Goal: Transaction & Acquisition: Book appointment/travel/reservation

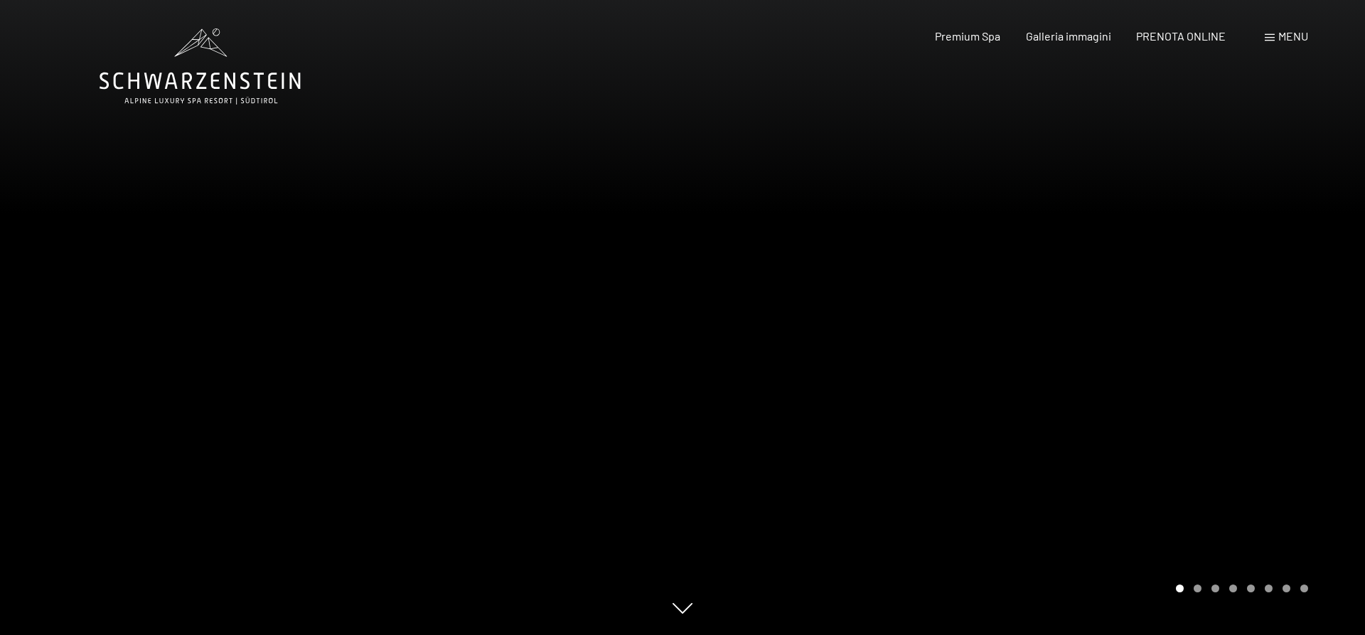
click at [1273, 34] on div "Menu" at bounding box center [1286, 36] width 43 height 16
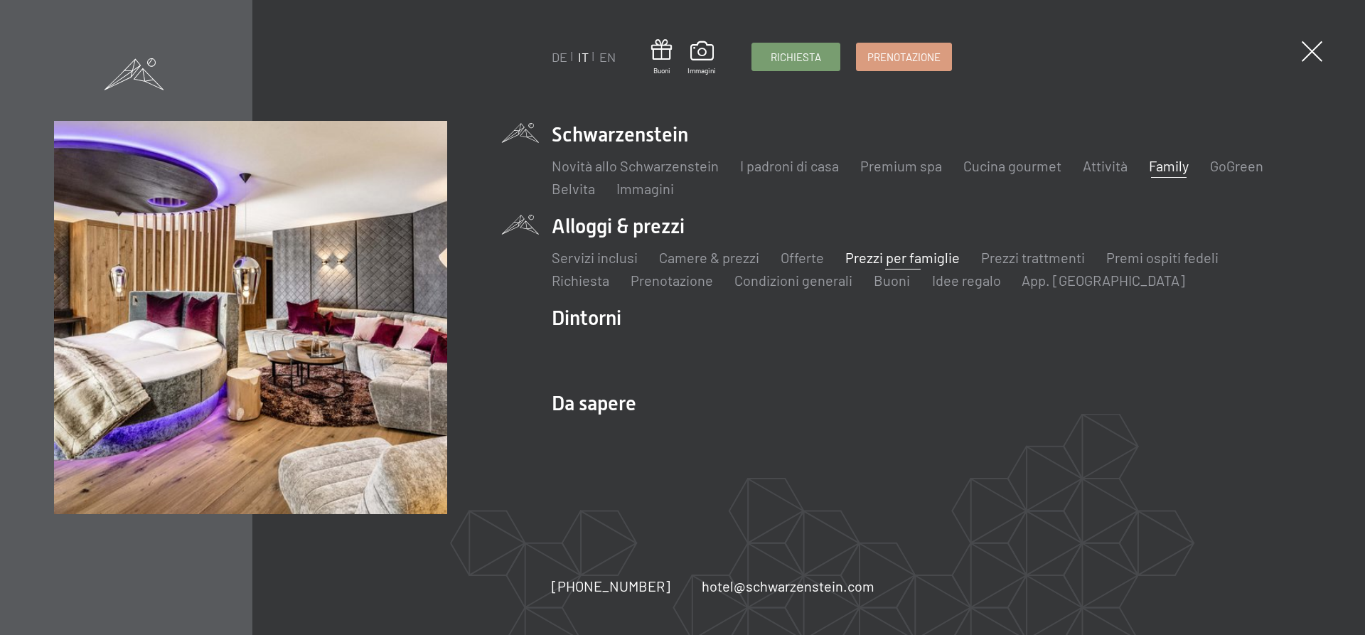
click at [919, 252] on link "Prezzi per famiglie" at bounding box center [902, 257] width 114 height 17
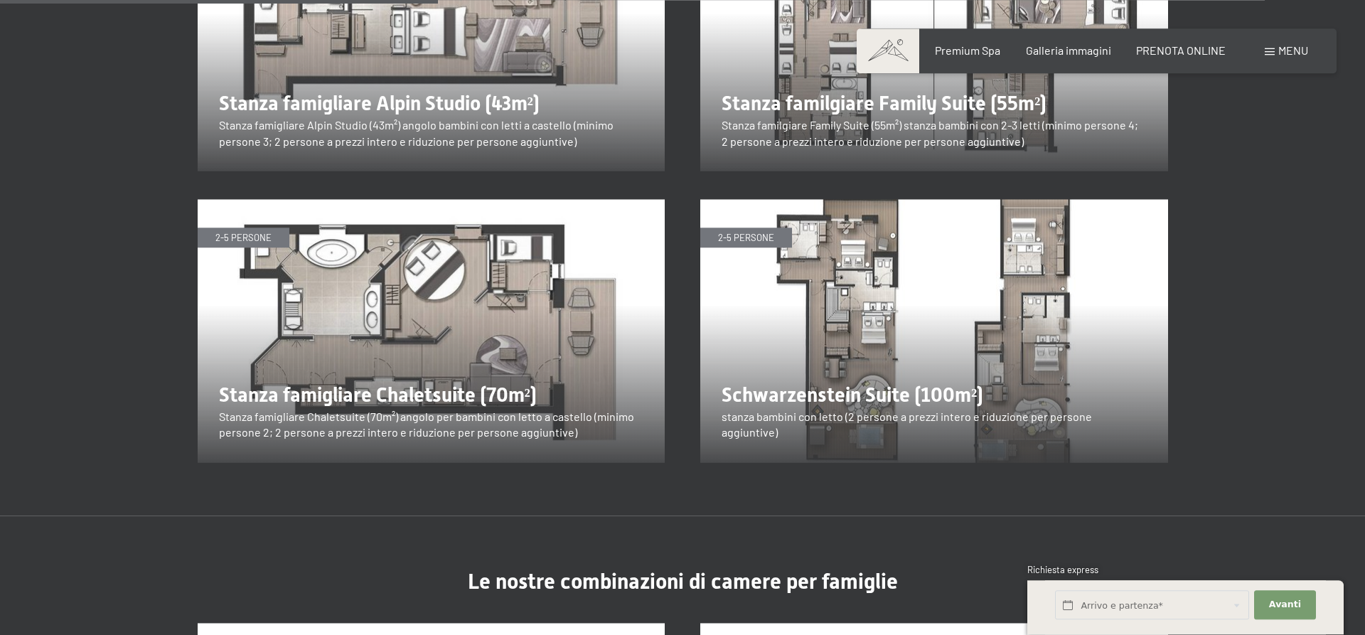
scroll to position [1886, 0]
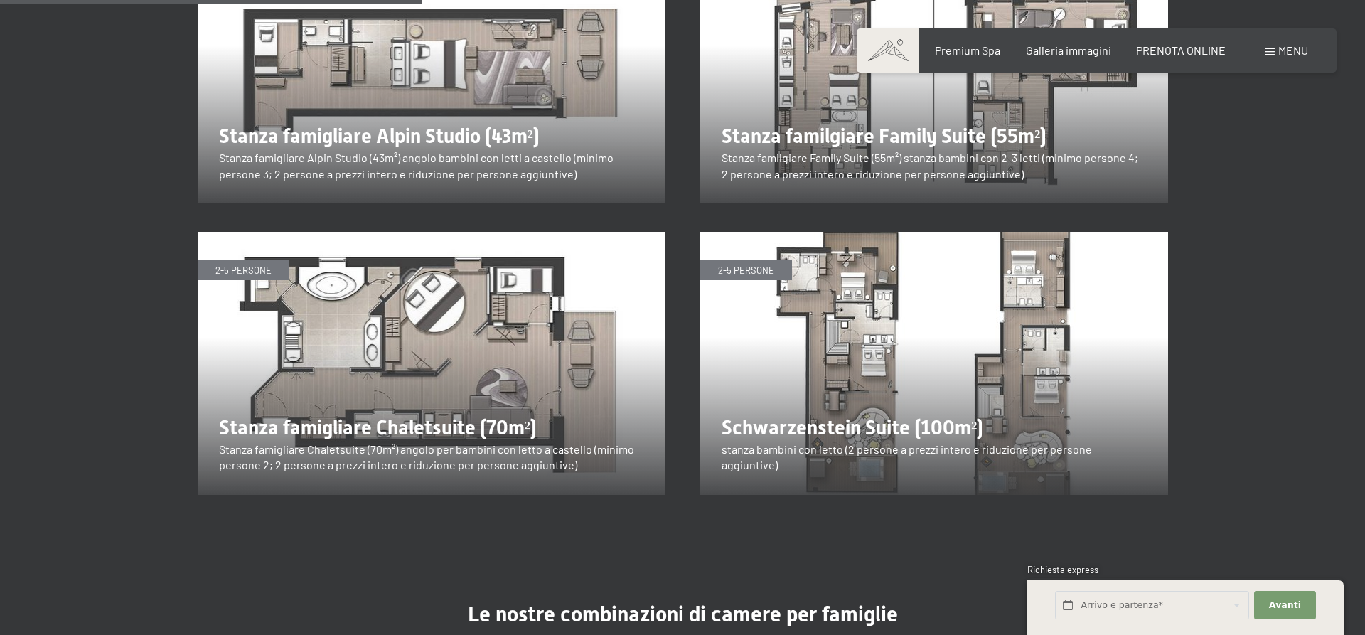
click at [433, 299] on img at bounding box center [432, 363] width 468 height 263
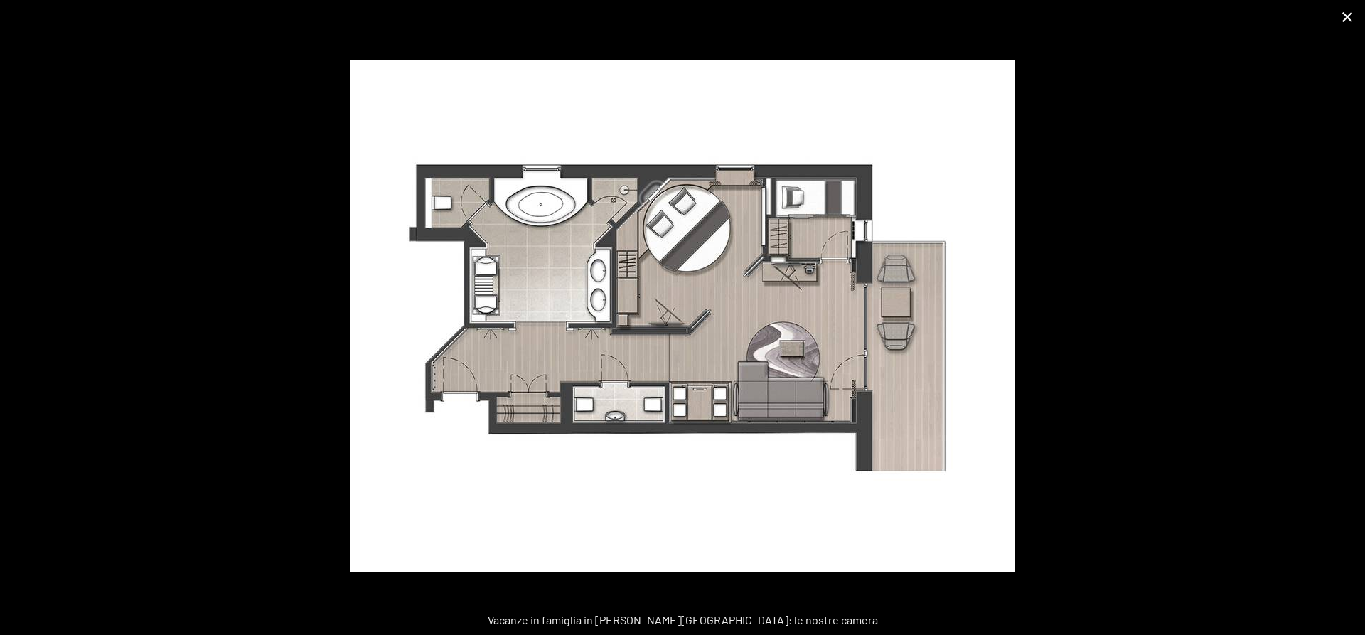
click at [1353, 15] on button "Close gallery" at bounding box center [1348, 16] width 36 height 33
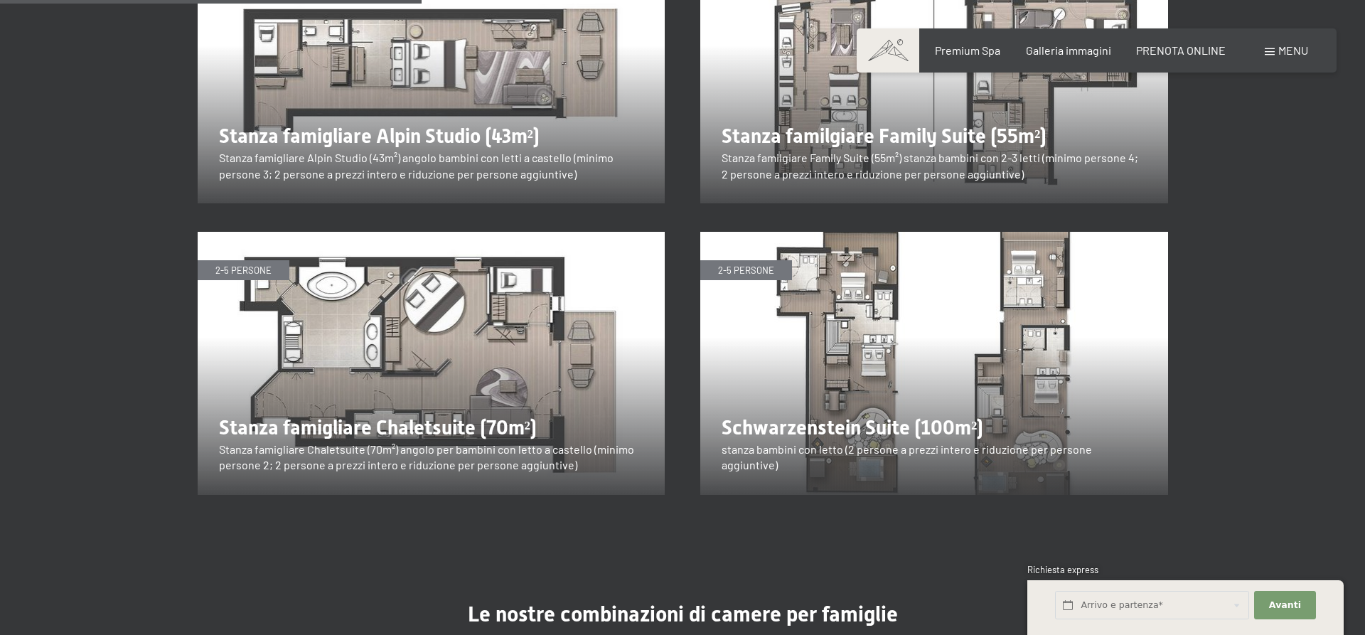
scroll to position [2321, 0]
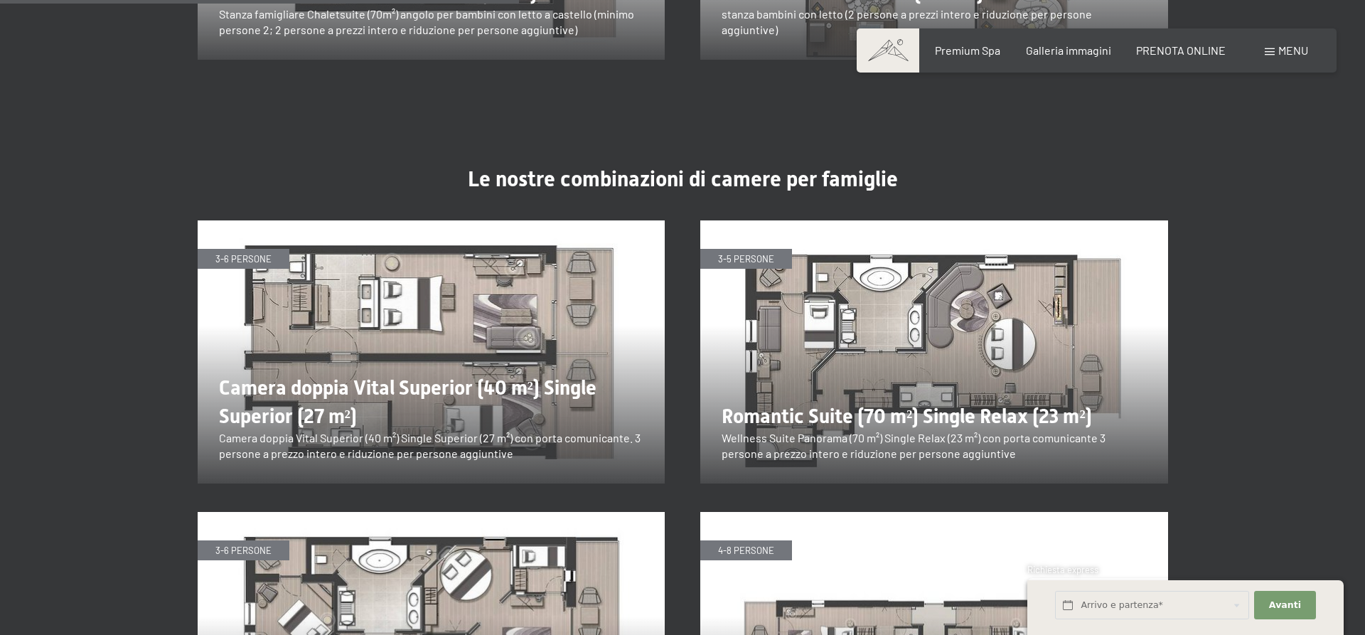
click at [854, 337] on img at bounding box center [934, 351] width 468 height 263
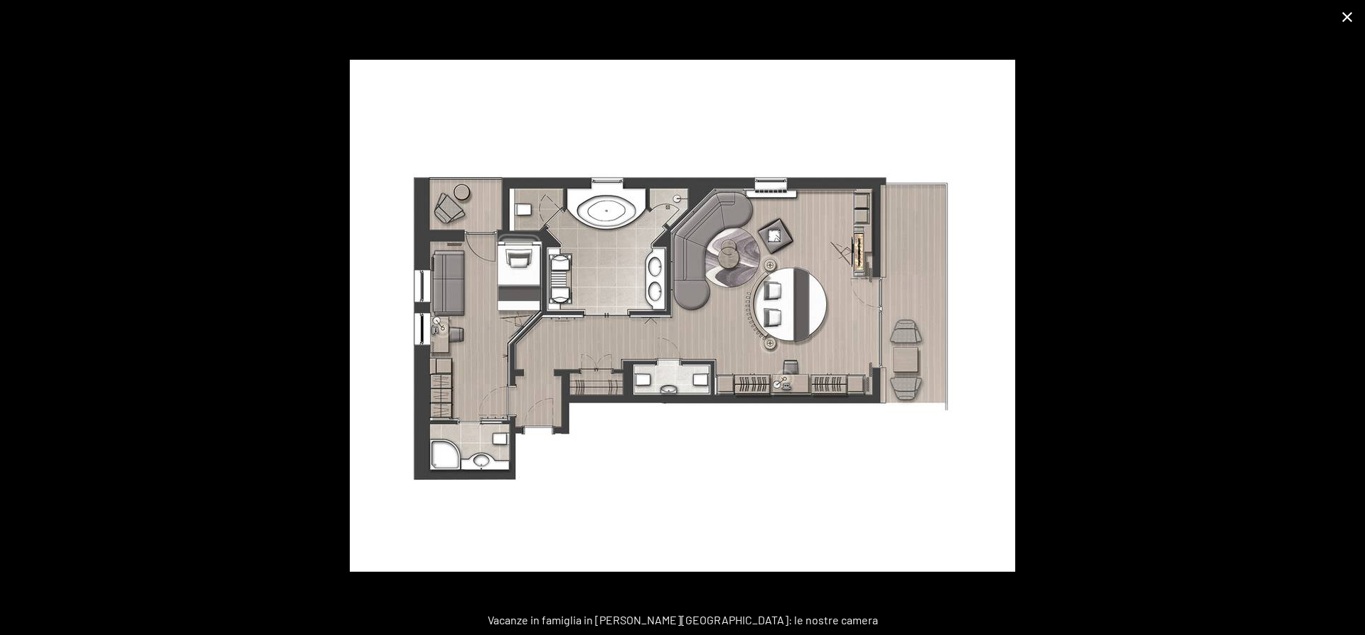
click at [1340, 16] on button "Close gallery" at bounding box center [1348, 16] width 36 height 33
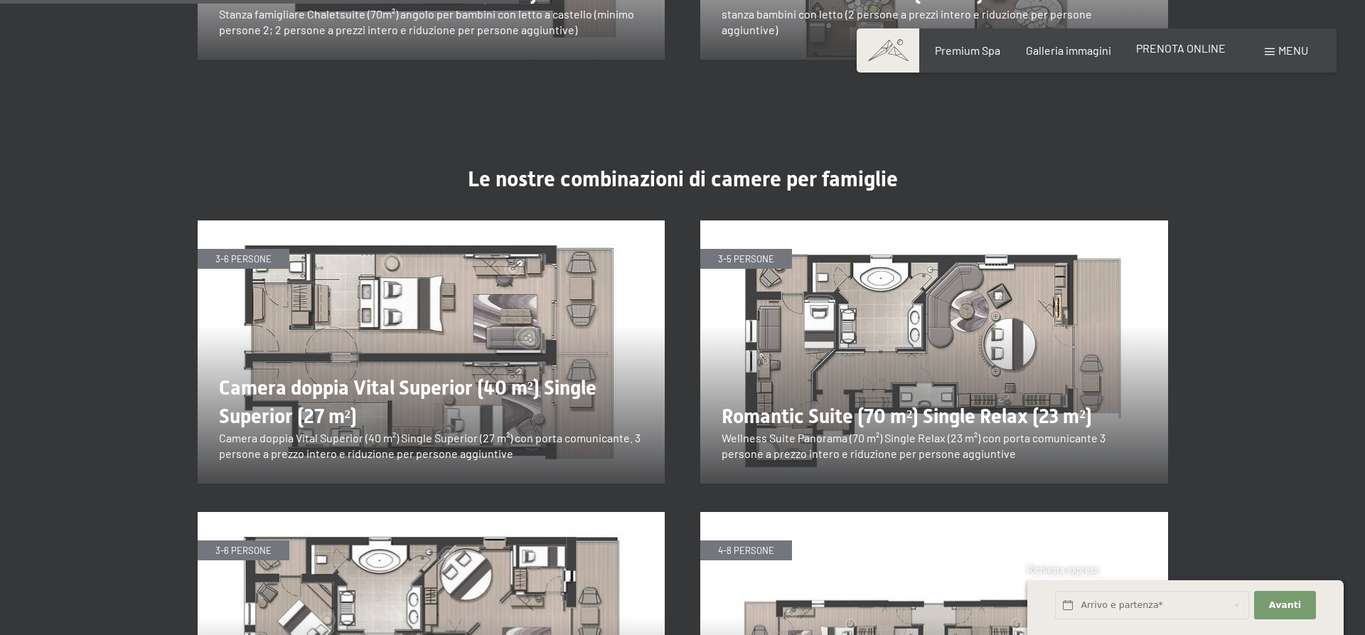
click at [1190, 56] on div "PRENOTA ONLINE" at bounding box center [1181, 49] width 90 height 16
click at [1190, 49] on span "PRENOTA ONLINE" at bounding box center [1181, 48] width 90 height 14
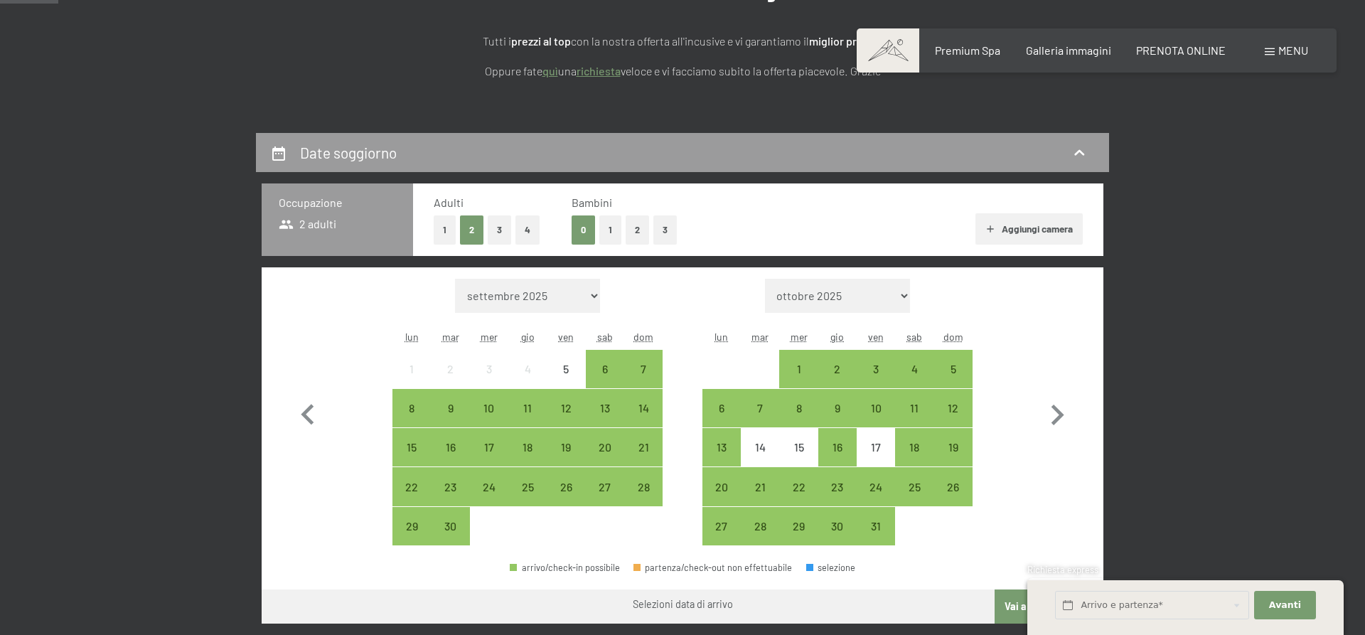
scroll to position [218, 0]
click at [525, 228] on button "4" at bounding box center [527, 229] width 24 height 29
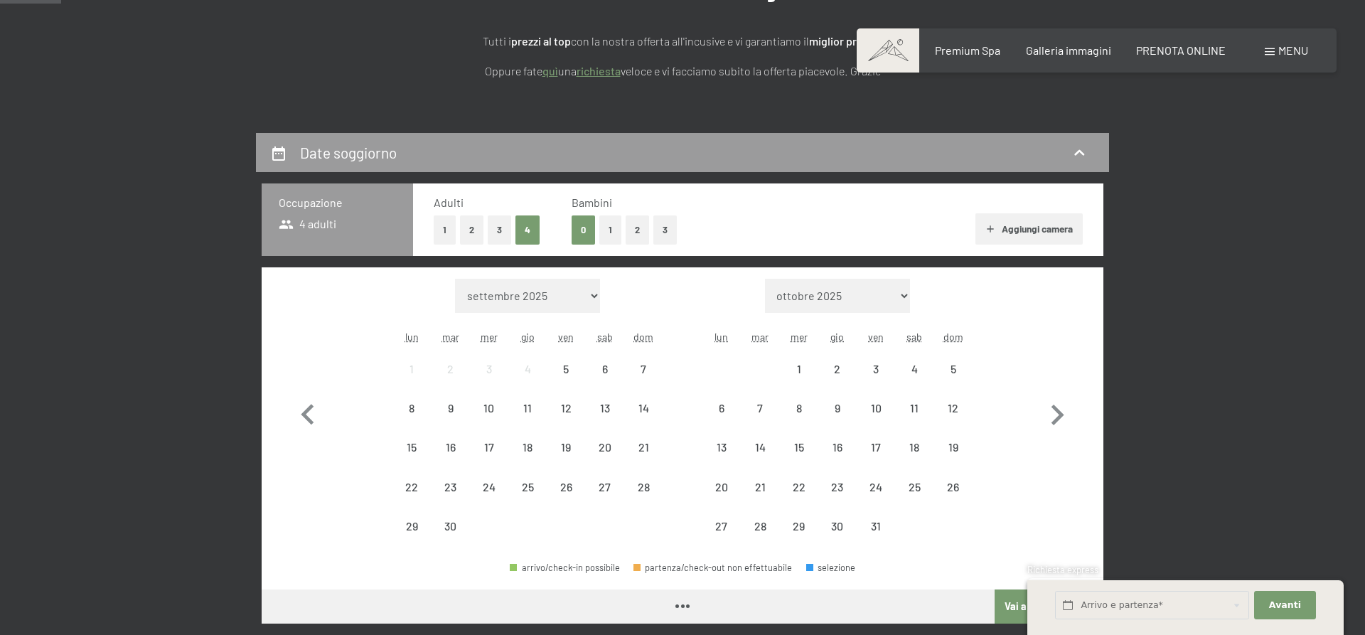
click at [610, 230] on button "1" at bounding box center [610, 229] width 22 height 29
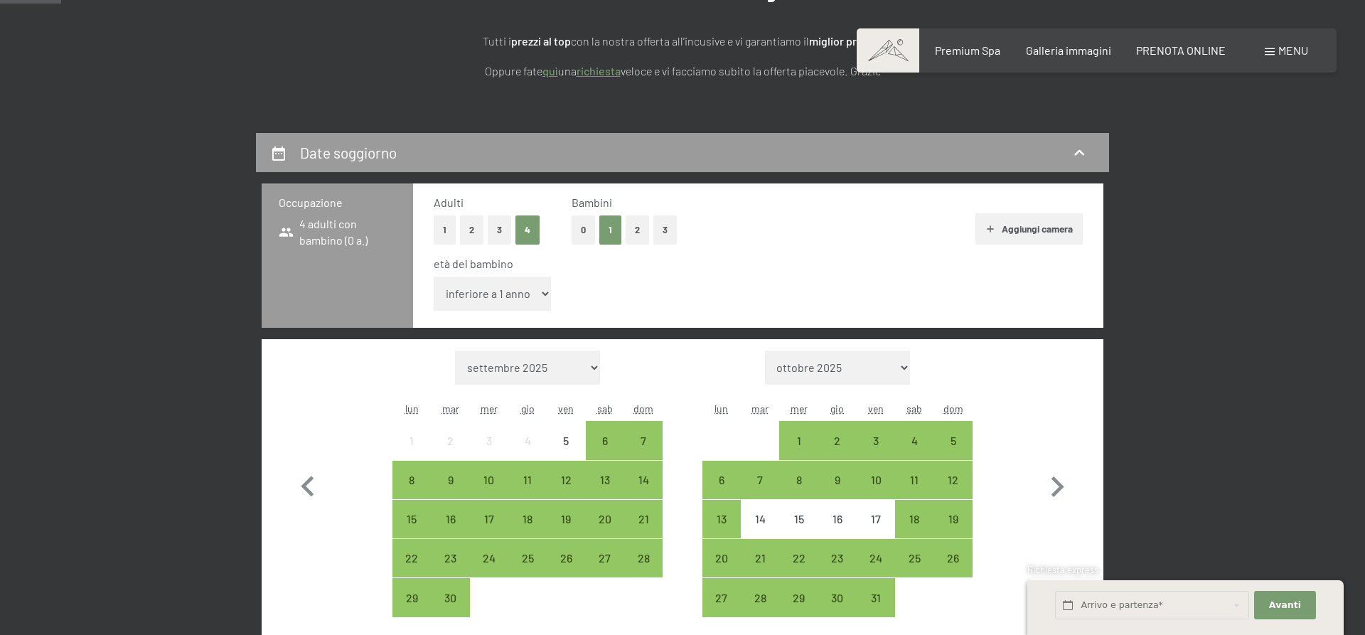
click at [434, 277] on select "inferiore a 1 anno 1 anno 2 anni 3 anni 4 anni 5 anni 6 anni 7 anni 8 anni 9 an…" at bounding box center [492, 294] width 117 height 34
select select "6"
click option "6 anni" at bounding box center [0, 0] width 0 height 0
click at [1060, 486] on icon "button" at bounding box center [1058, 486] width 13 height 21
select select "2025-10-01"
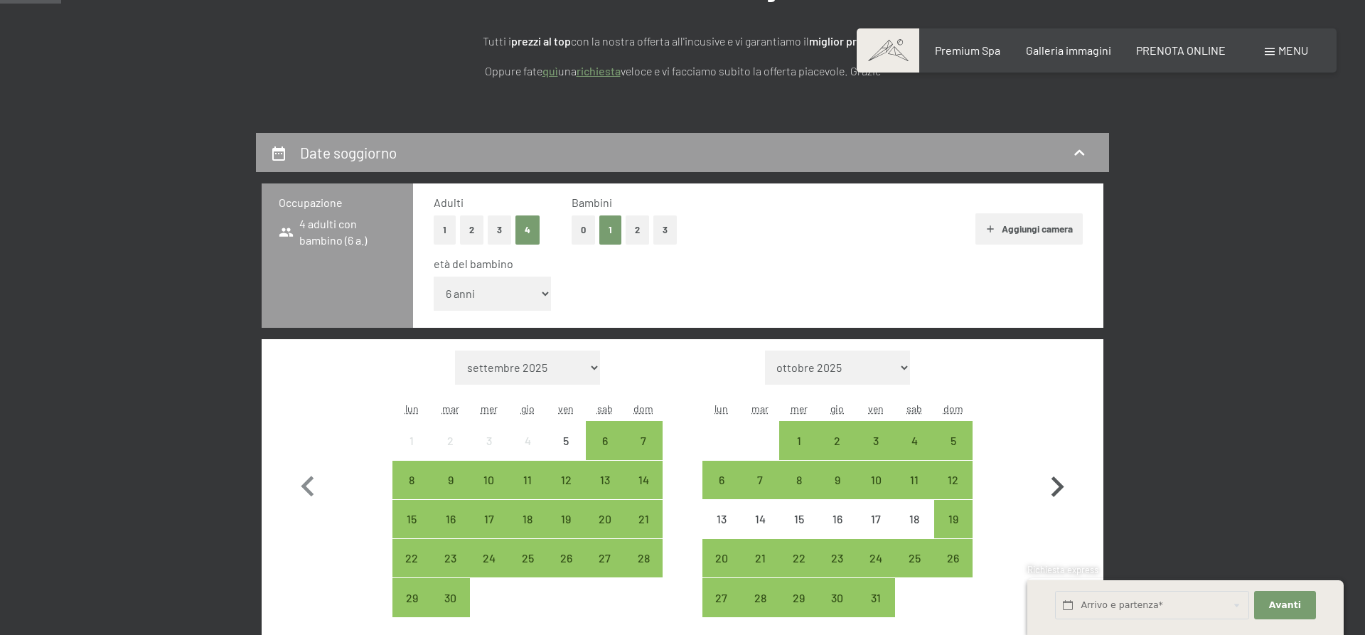
select select "2025-11-01"
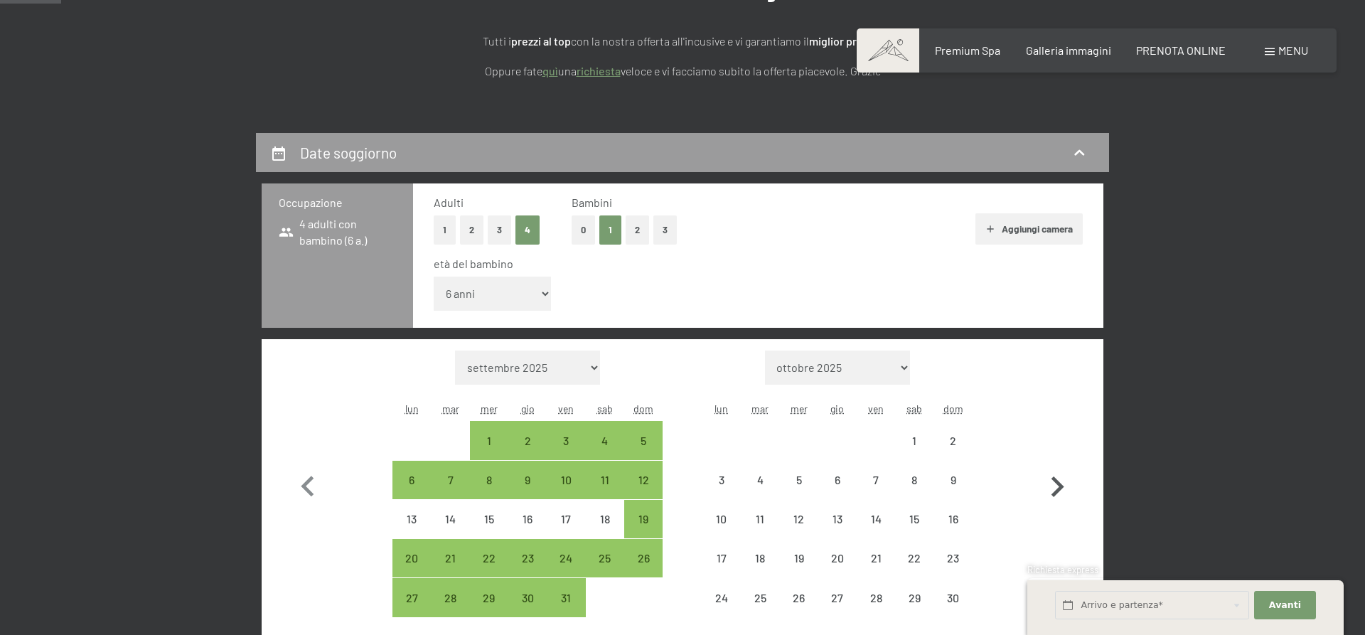
select select "2025-10-01"
select select "2025-11-01"
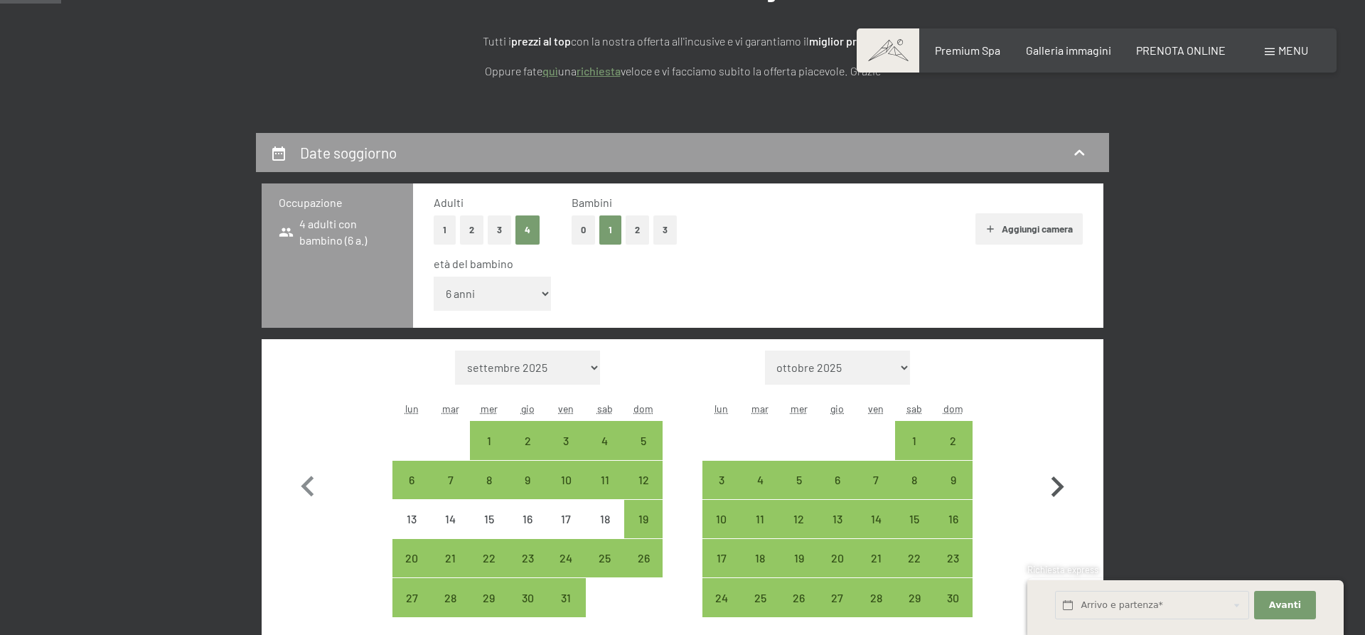
click at [1060, 486] on icon "button" at bounding box center [1058, 486] width 13 height 21
select select "2025-11-01"
select select "[DATE]"
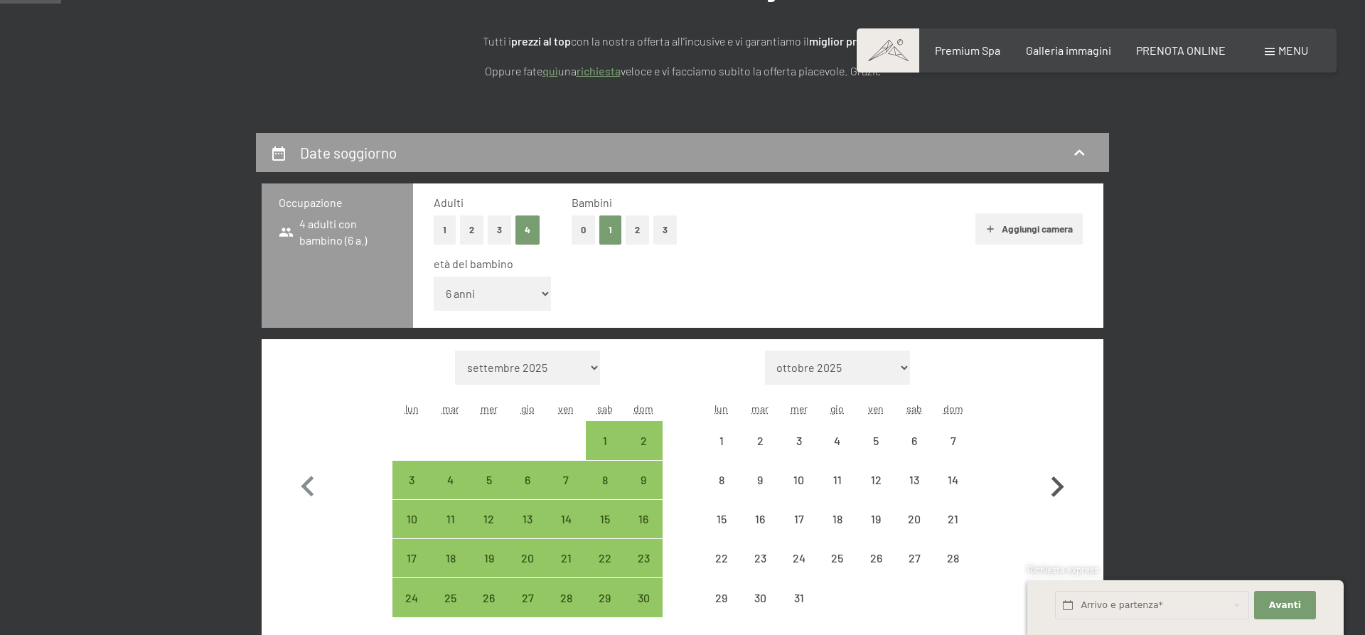
select select "2025-11-01"
select select "[DATE]"
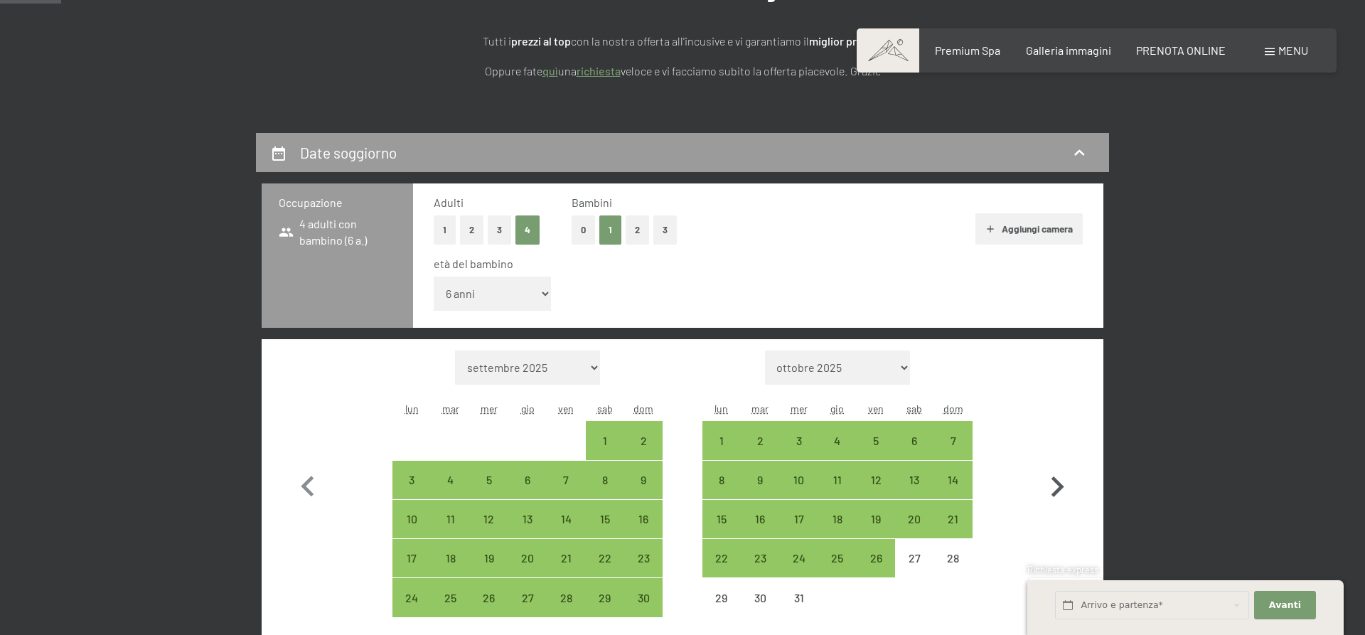
click at [1060, 486] on icon "button" at bounding box center [1058, 486] width 13 height 21
select select "[DATE]"
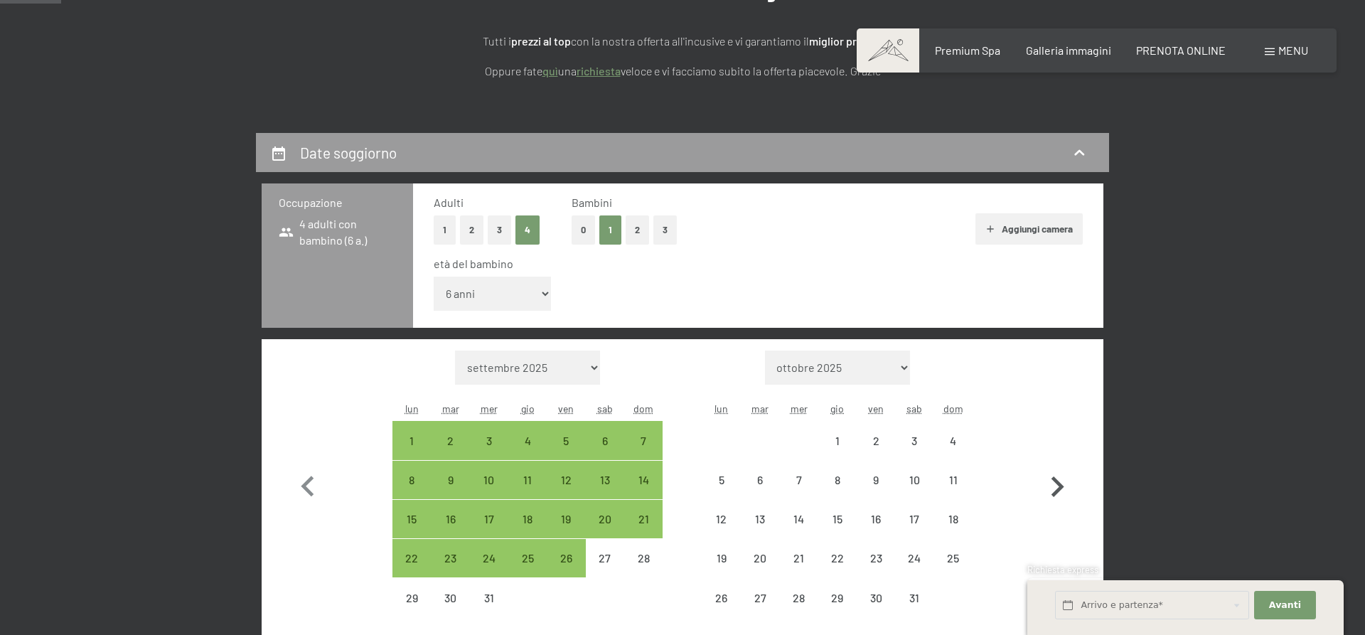
select select "[DATE]"
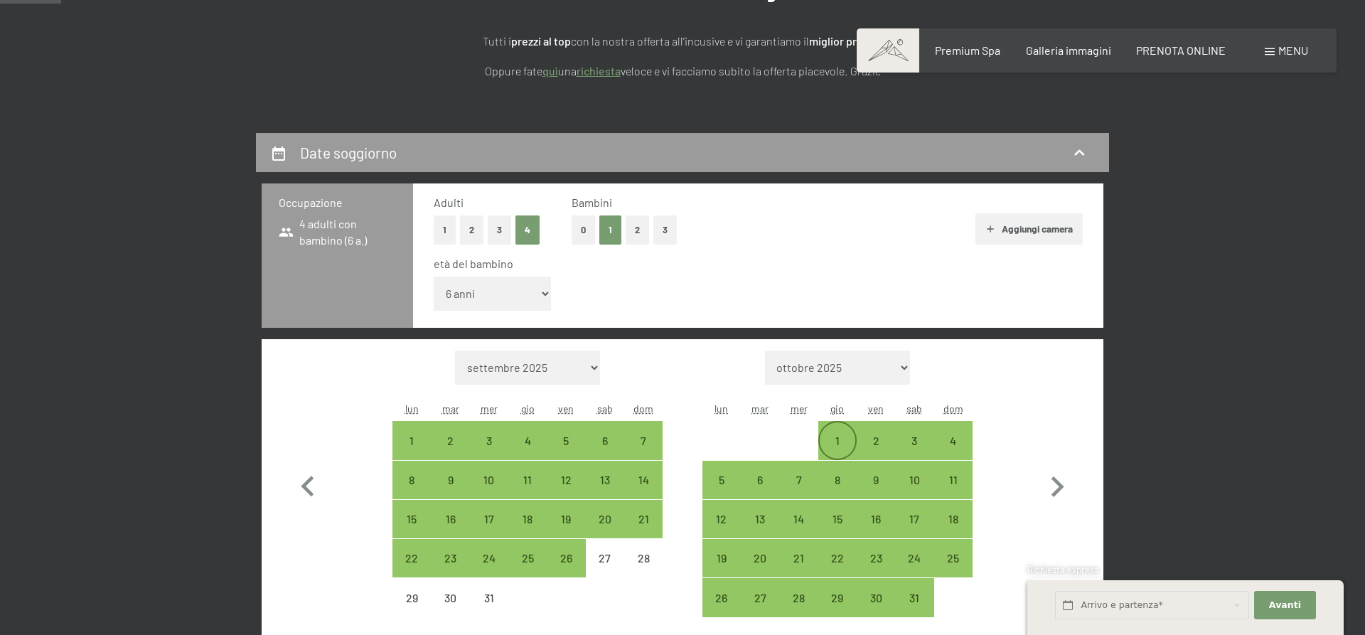
click at [833, 440] on div "1" at bounding box center [838, 453] width 36 height 36
select select "[DATE]"
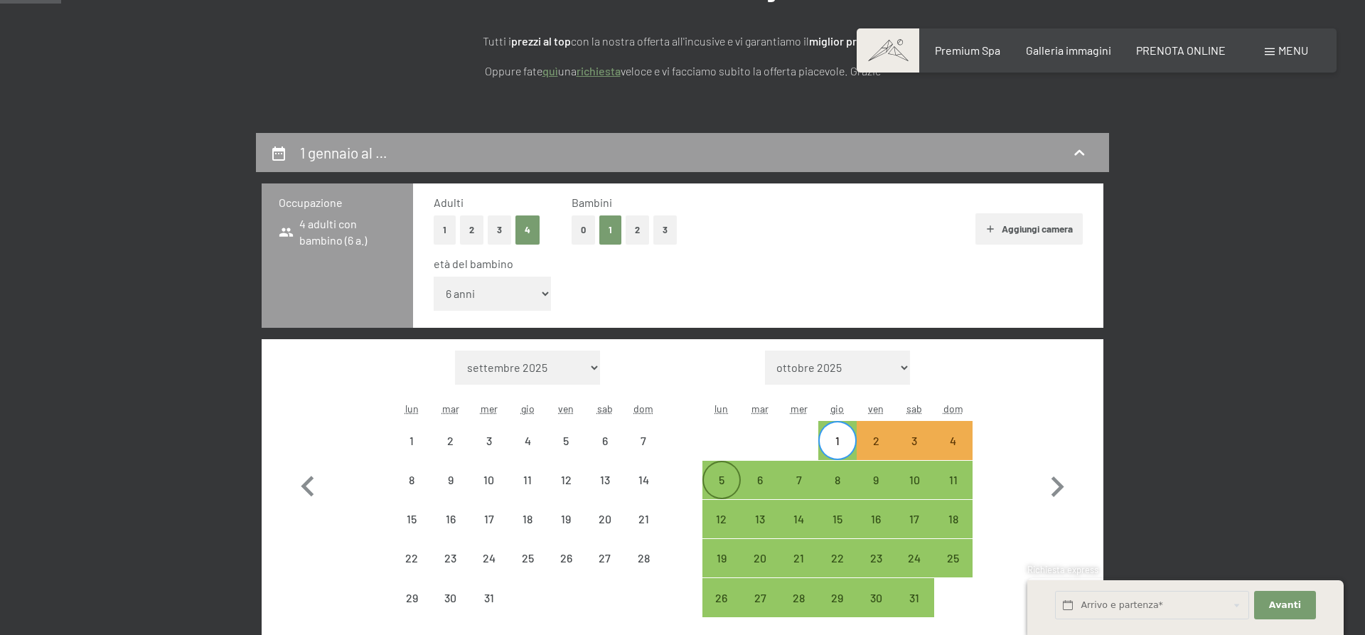
click at [714, 482] on div "5" at bounding box center [722, 492] width 36 height 36
select select "[DATE]"
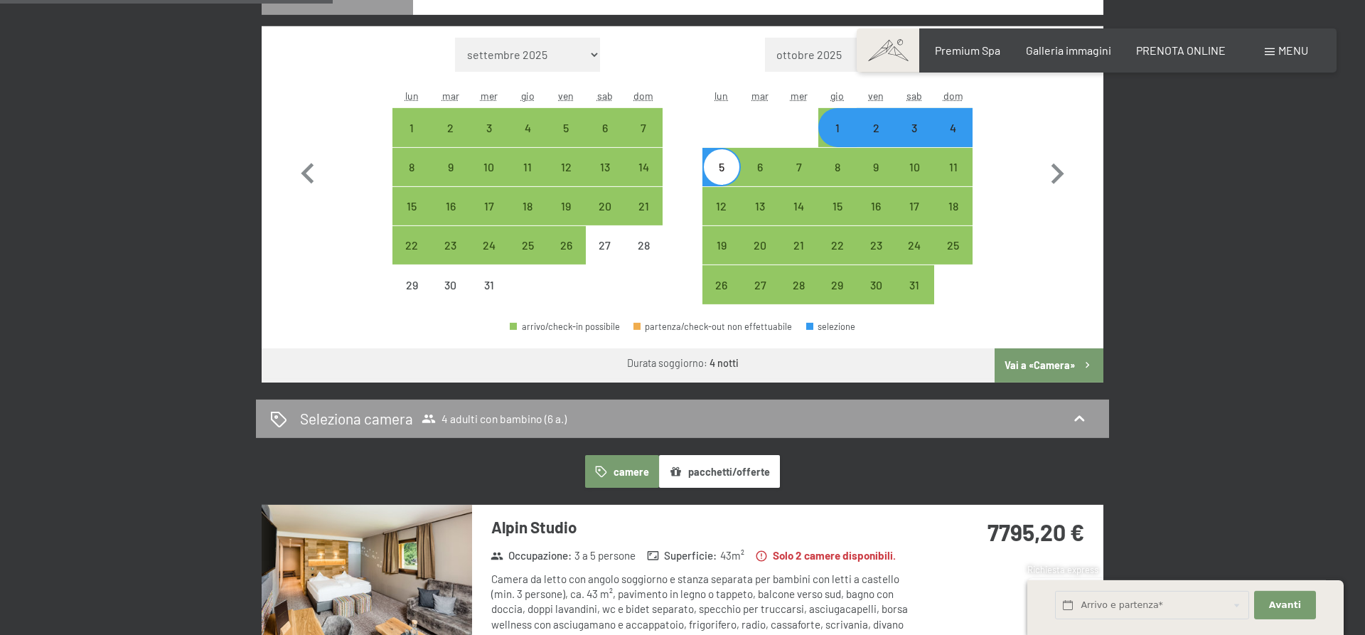
scroll to position [580, 0]
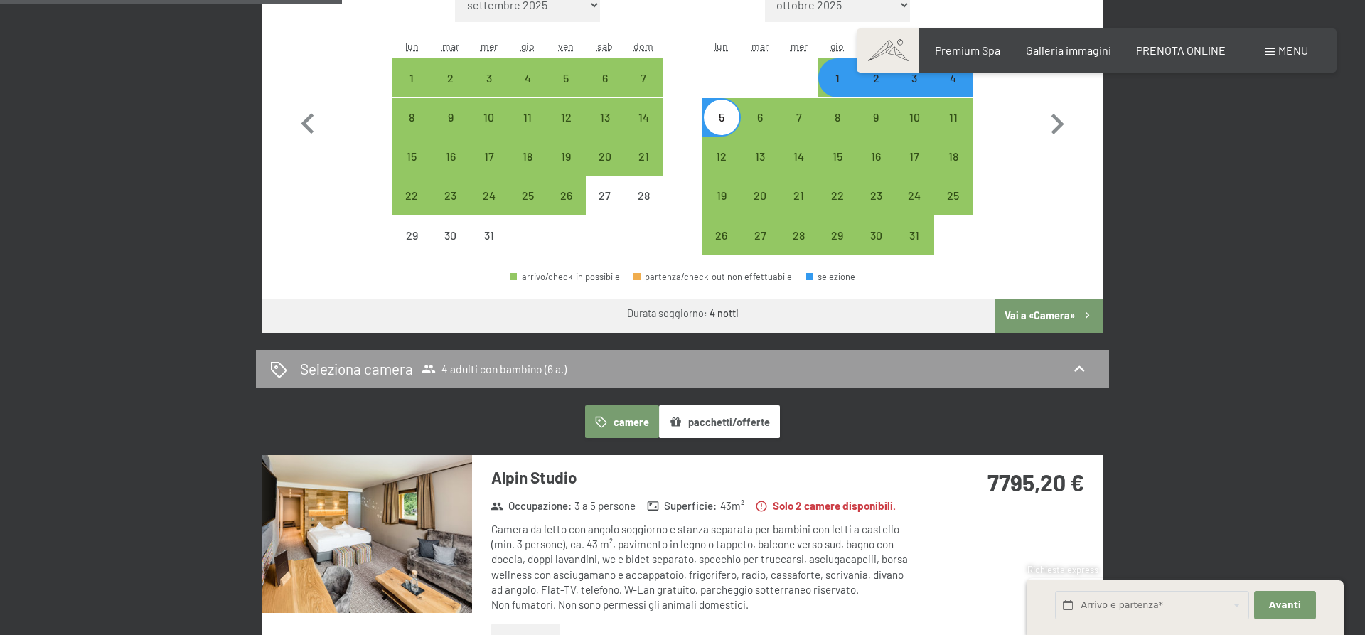
click at [1052, 316] on button "Vai a «Camera»" at bounding box center [1049, 316] width 109 height 34
select select "[DATE]"
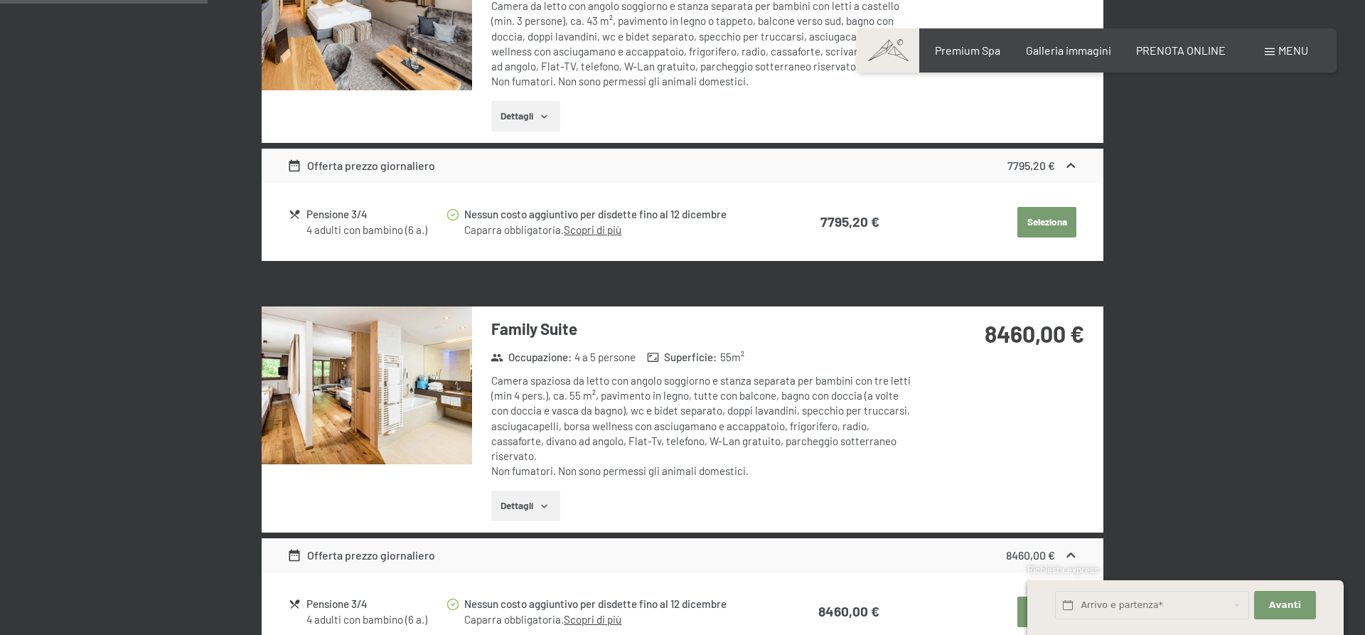
scroll to position [351, 0]
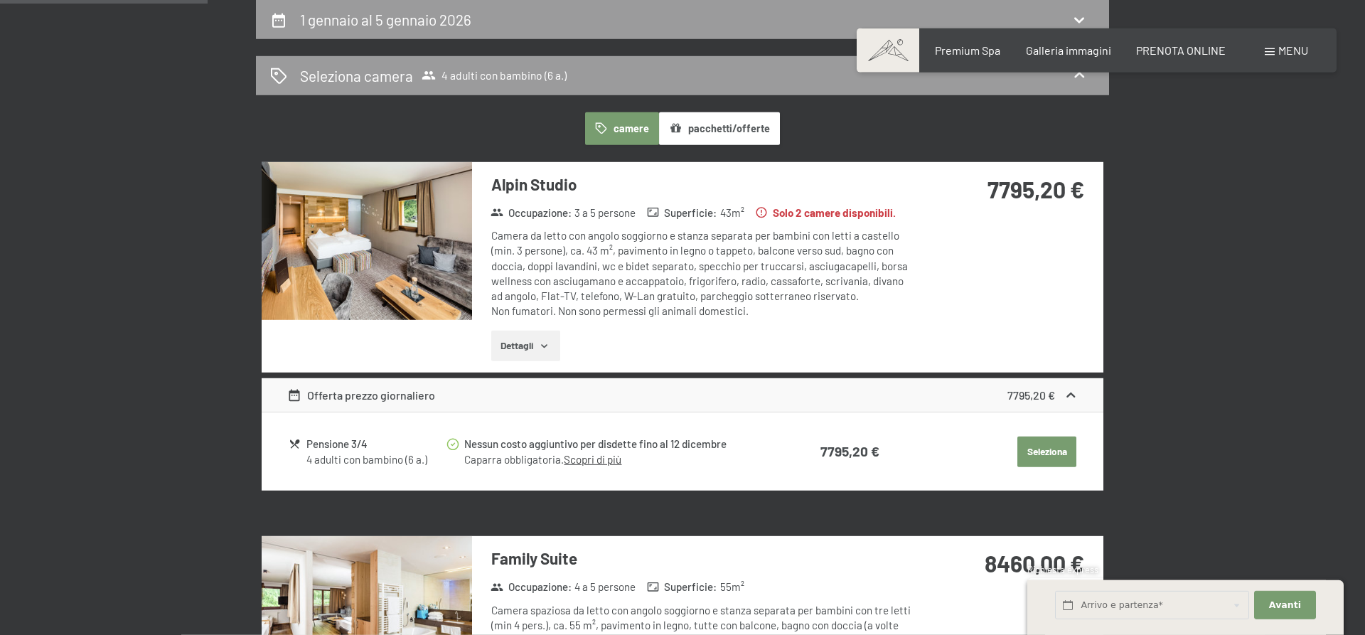
click at [586, 459] on link "Scopri di più" at bounding box center [593, 459] width 58 height 13
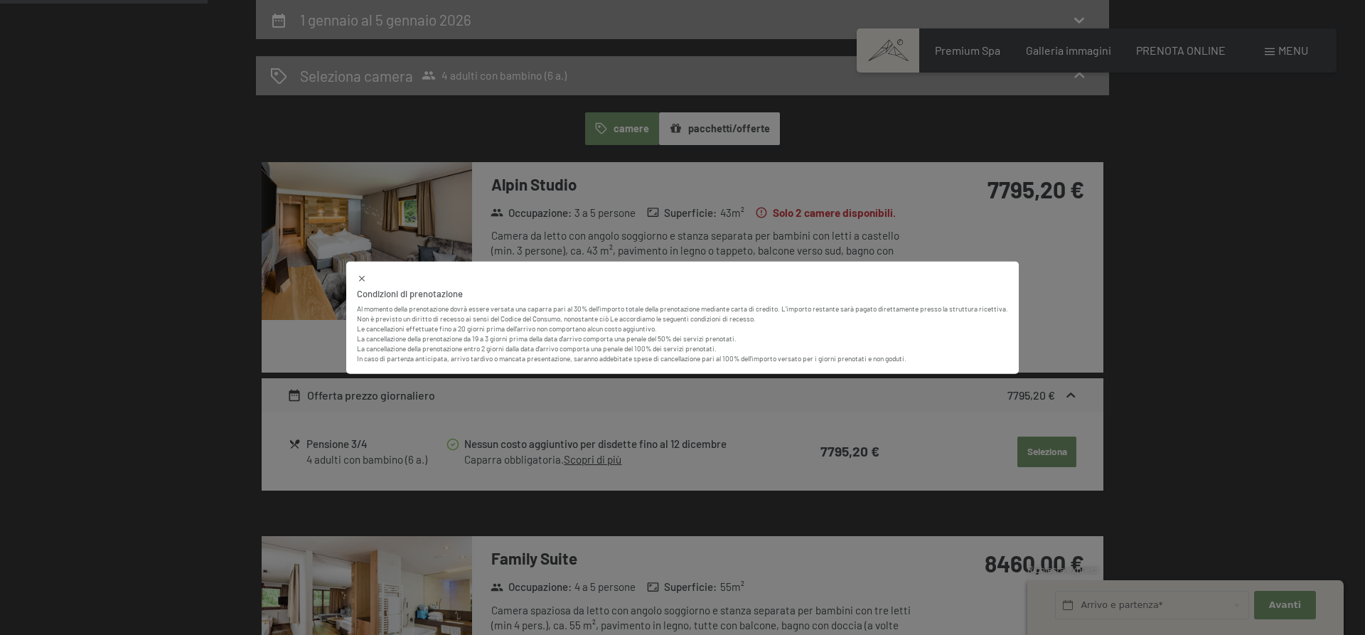
click at [988, 243] on div "Condizioni di prenotazione Al momento della prenotazione dovrà essere versata u…" at bounding box center [682, 317] width 1365 height 635
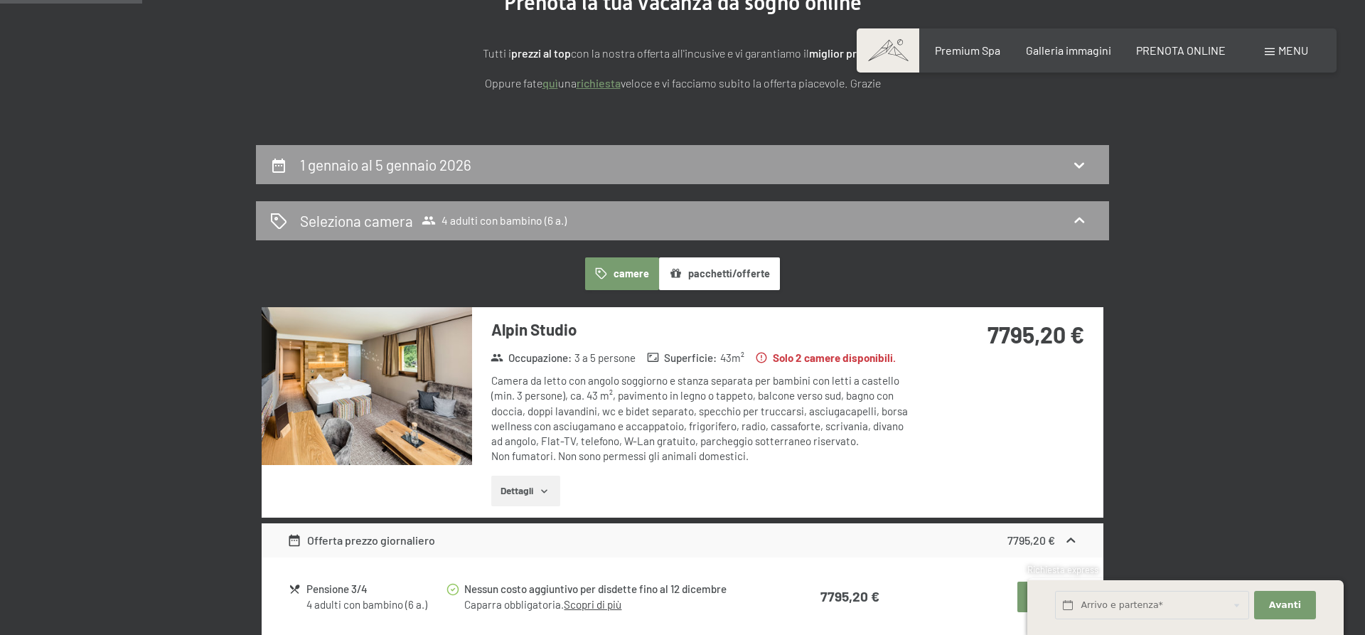
scroll to position [0, 0]
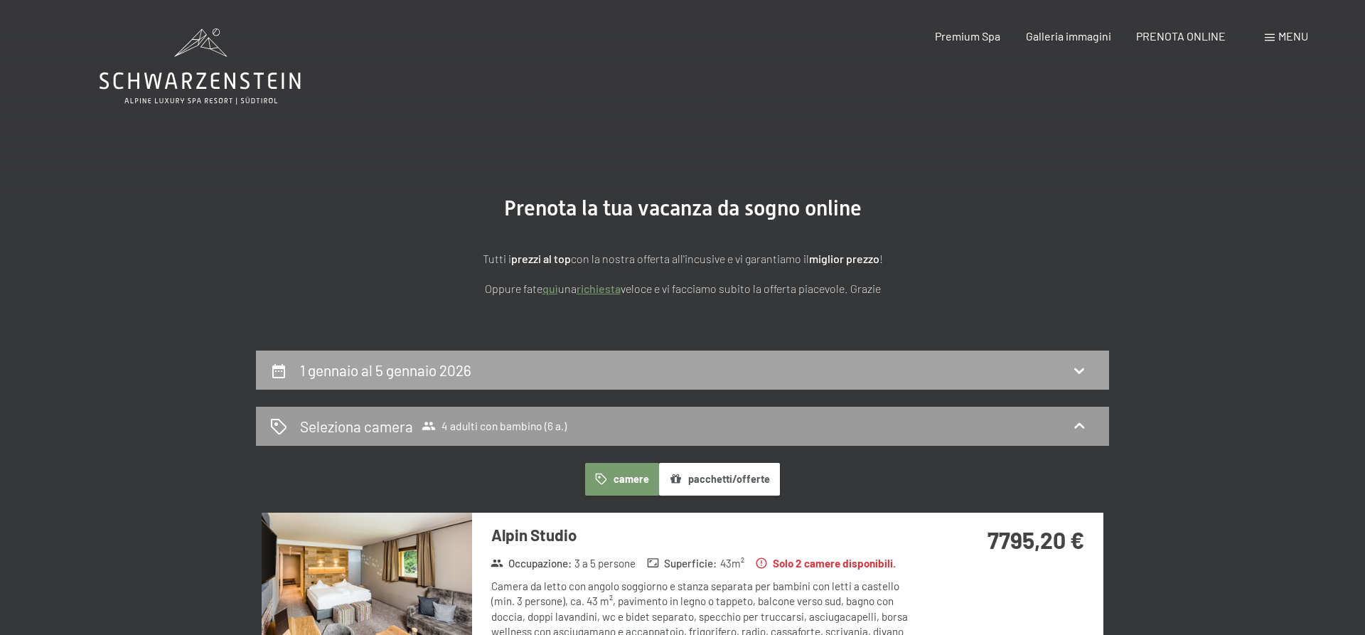
click at [798, 385] on div "1 gennaio al 5 gennaio 2026" at bounding box center [682, 370] width 853 height 39
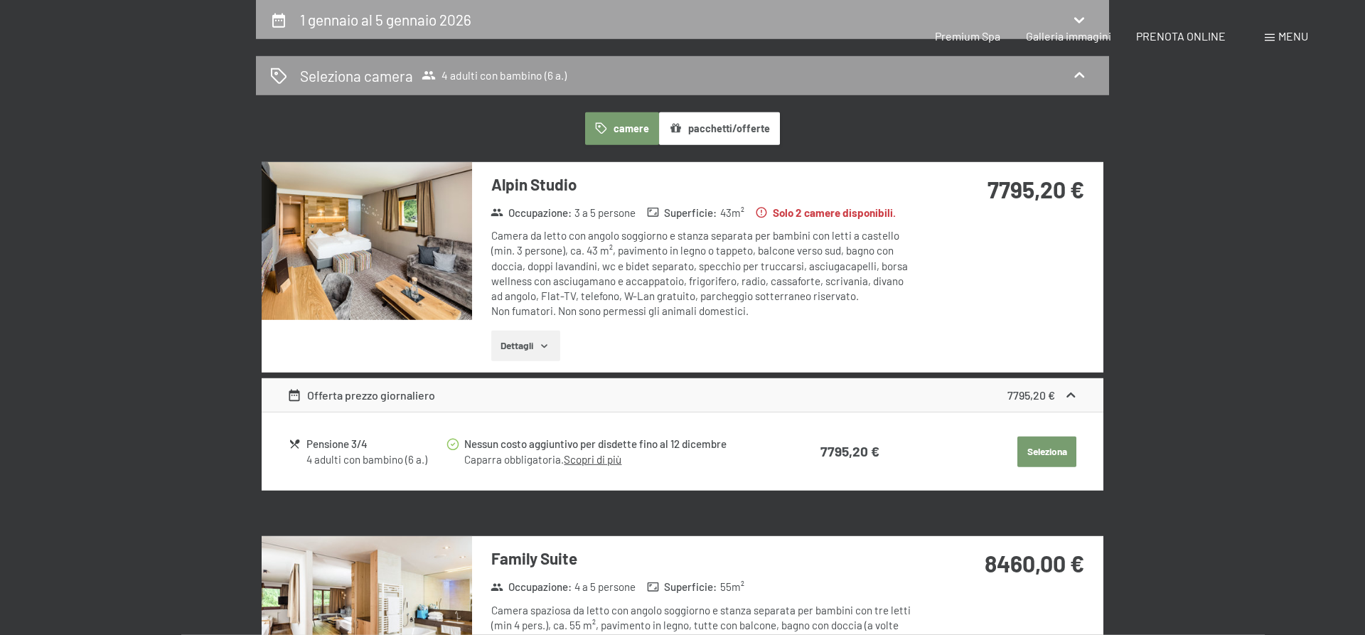
select select "6"
select select "[DATE]"
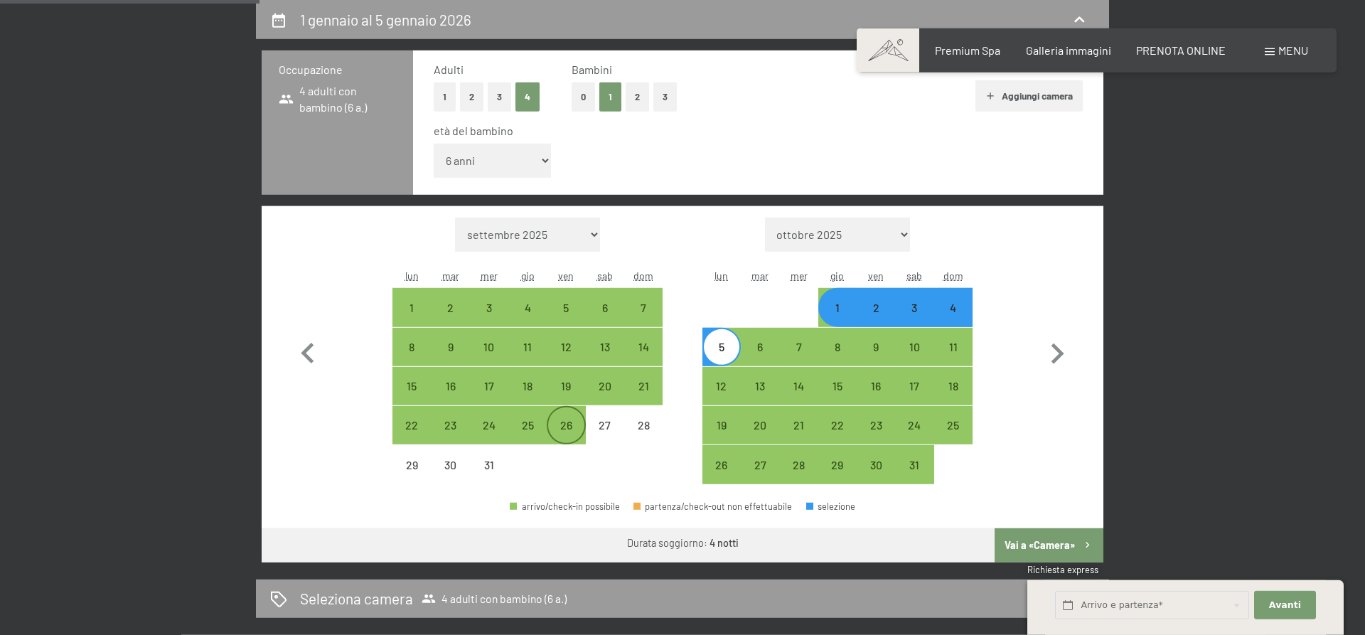
click at [566, 426] on div "26" at bounding box center [566, 438] width 36 height 36
select select "[DATE]"
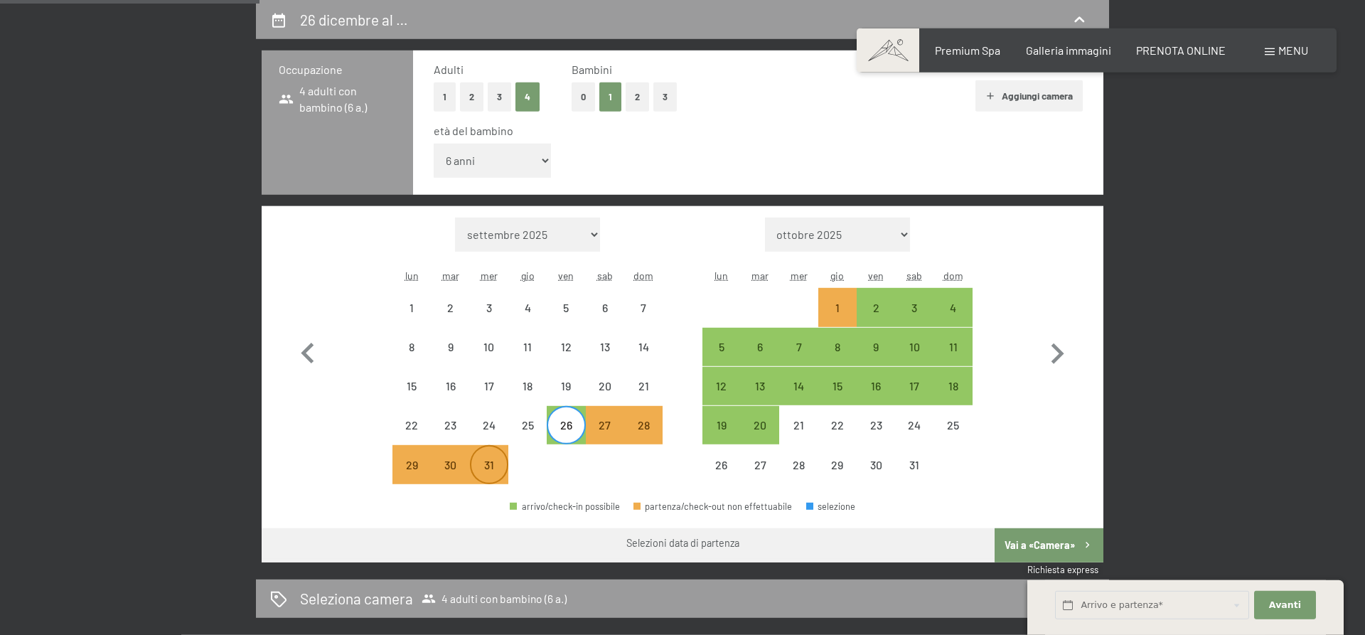
click at [481, 469] on div "31" at bounding box center [489, 477] width 36 height 36
select select "[DATE]"
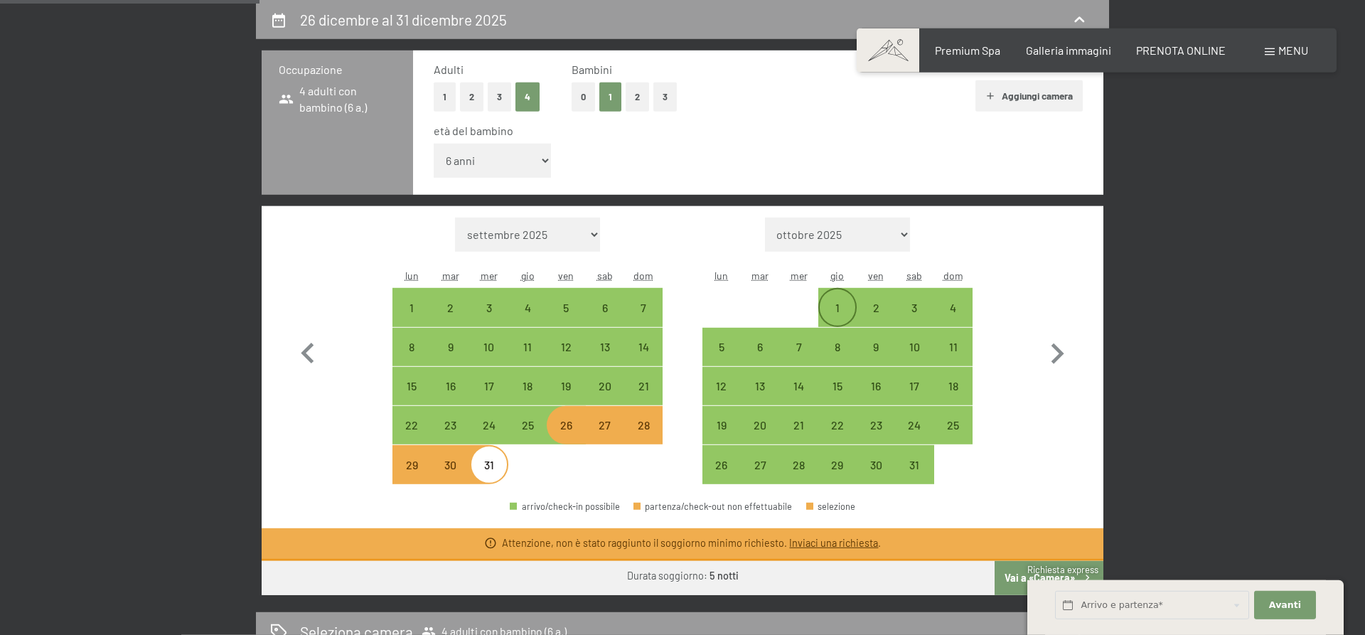
click at [837, 311] on div "1" at bounding box center [838, 320] width 36 height 36
select select "[DATE]"
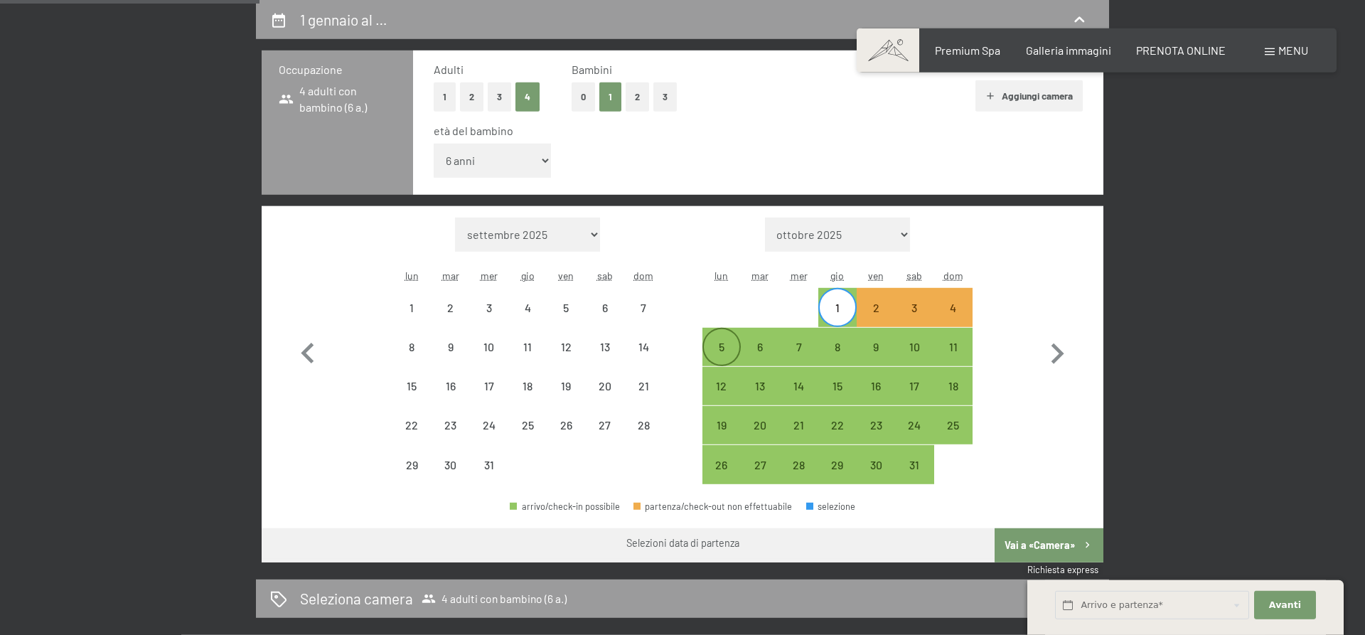
click at [728, 353] on div "5" at bounding box center [722, 359] width 36 height 36
select select "[DATE]"
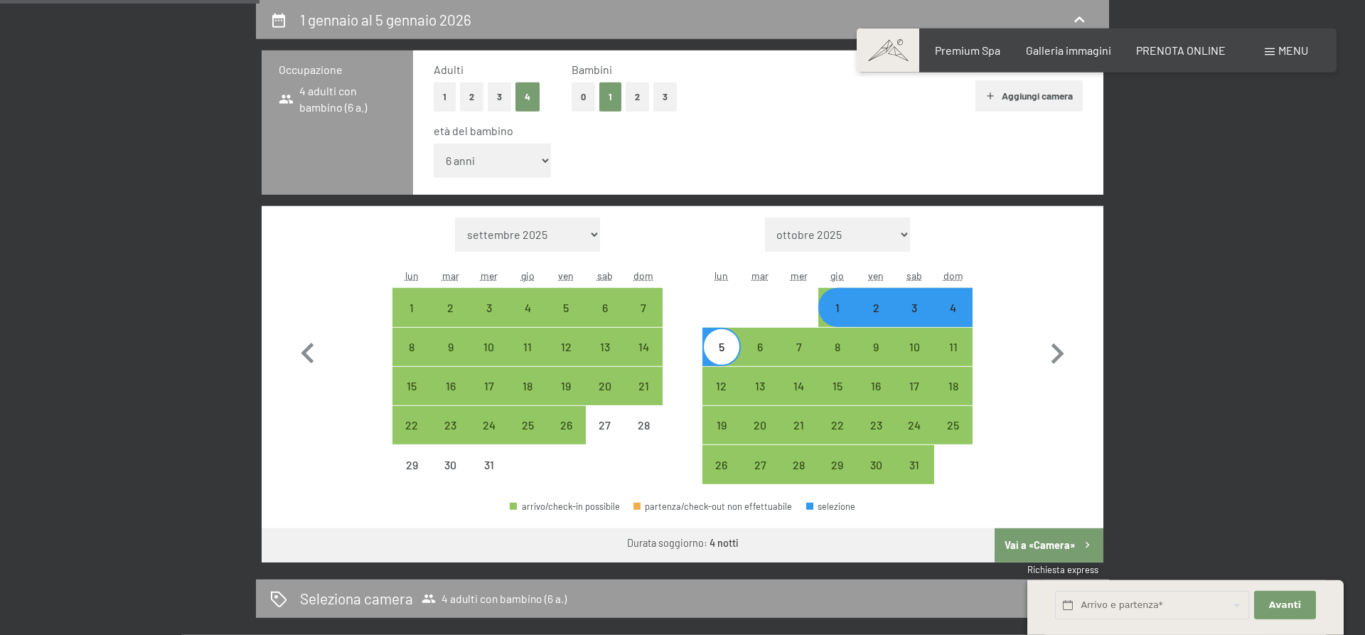
click at [951, 315] on div "4" at bounding box center [954, 320] width 36 height 36
select select "[DATE]"
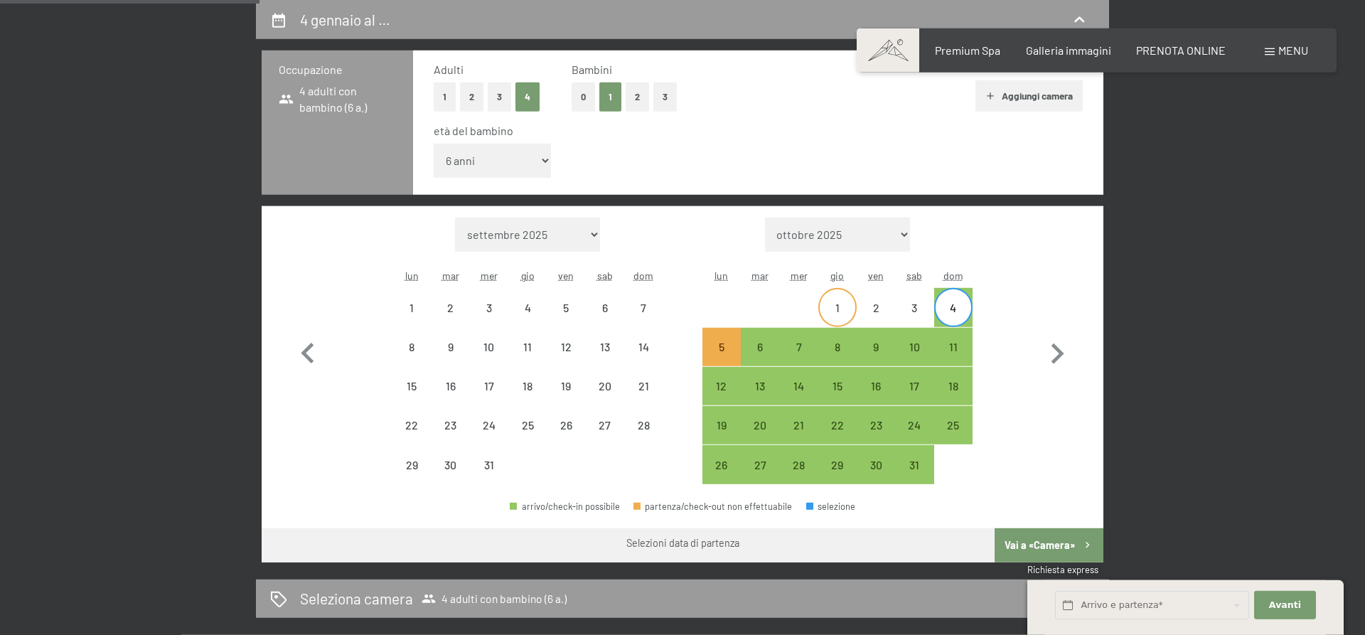
click at [828, 321] on div "1" at bounding box center [838, 320] width 36 height 36
select select "[DATE]"
click at [954, 310] on div "4" at bounding box center [954, 320] width 36 height 36
select select "[DATE]"
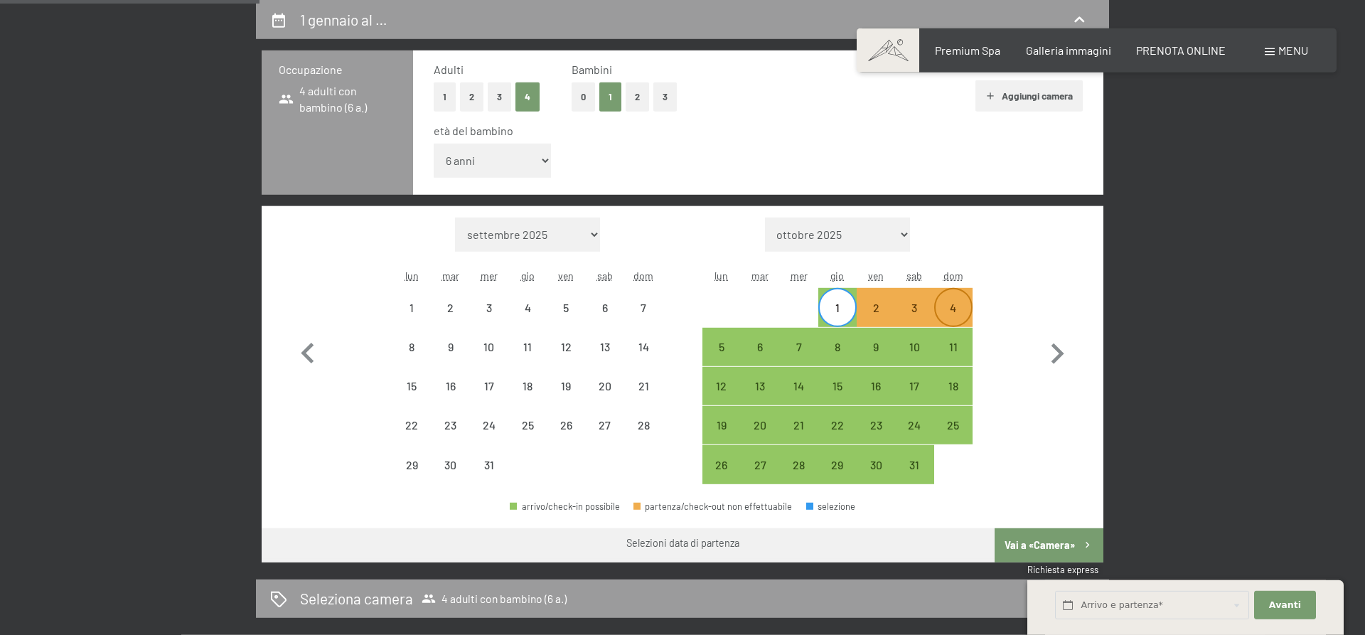
select select "[DATE]"
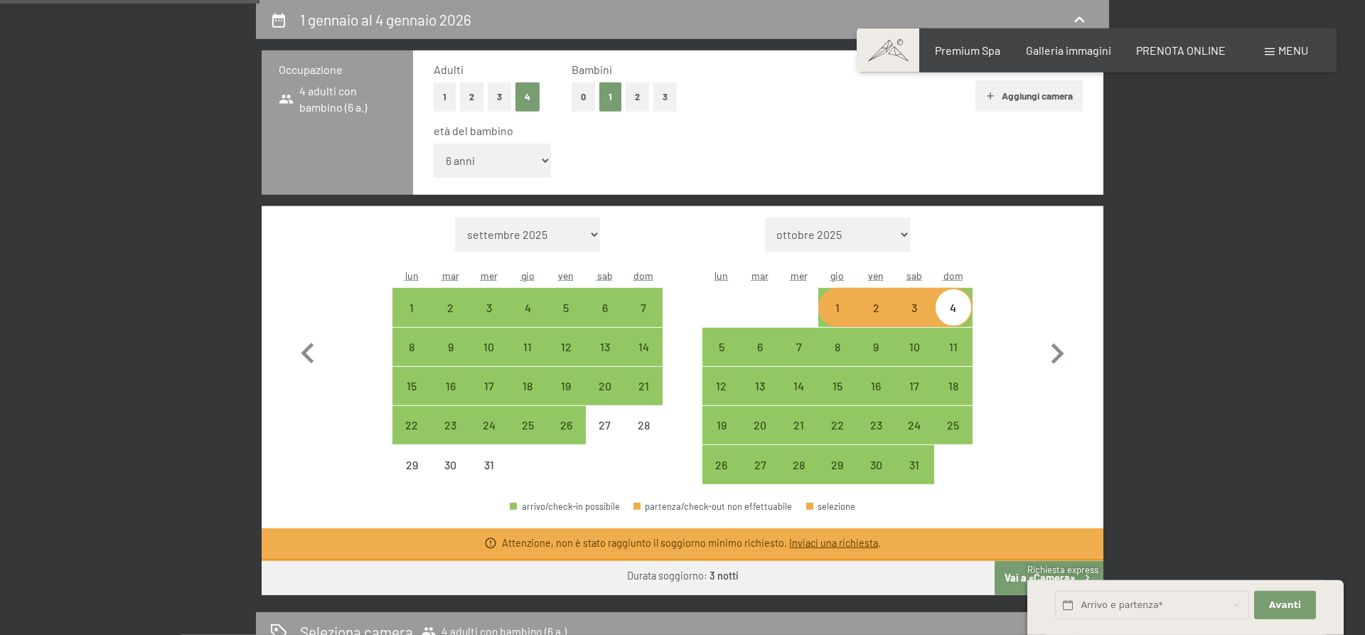
click at [842, 316] on div "1" at bounding box center [838, 320] width 36 height 36
select select "[DATE]"
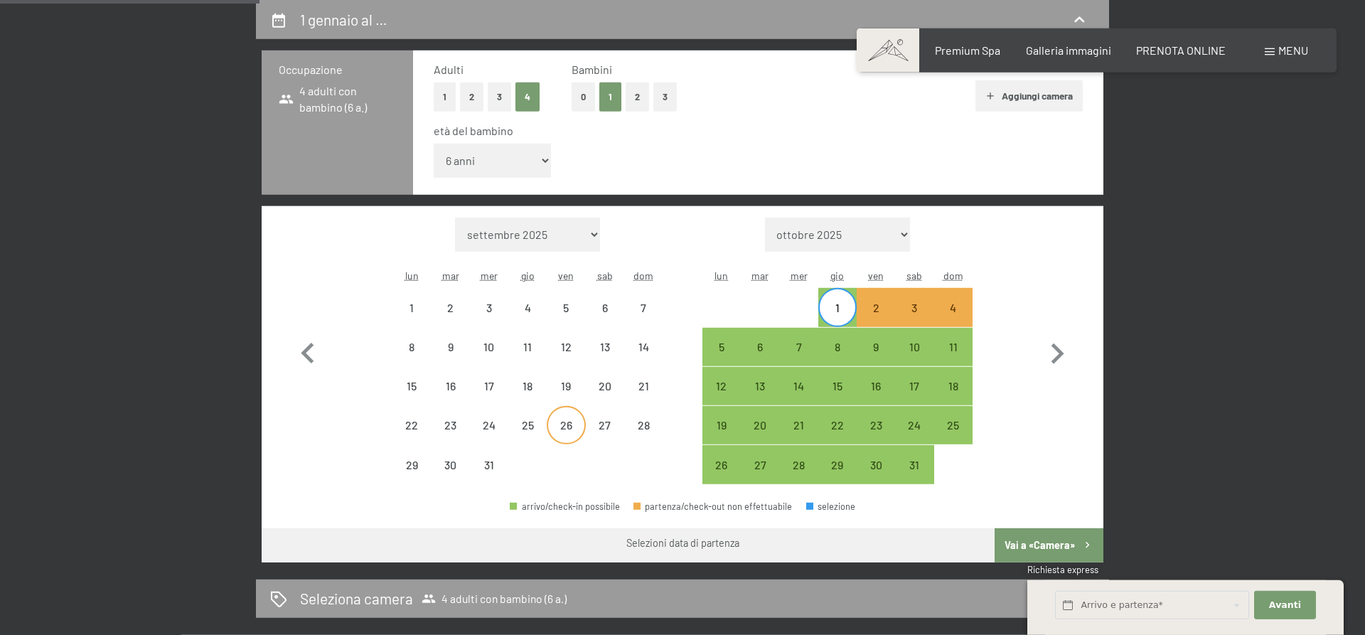
click at [557, 429] on div "26" at bounding box center [566, 438] width 36 height 36
select select "[DATE]"
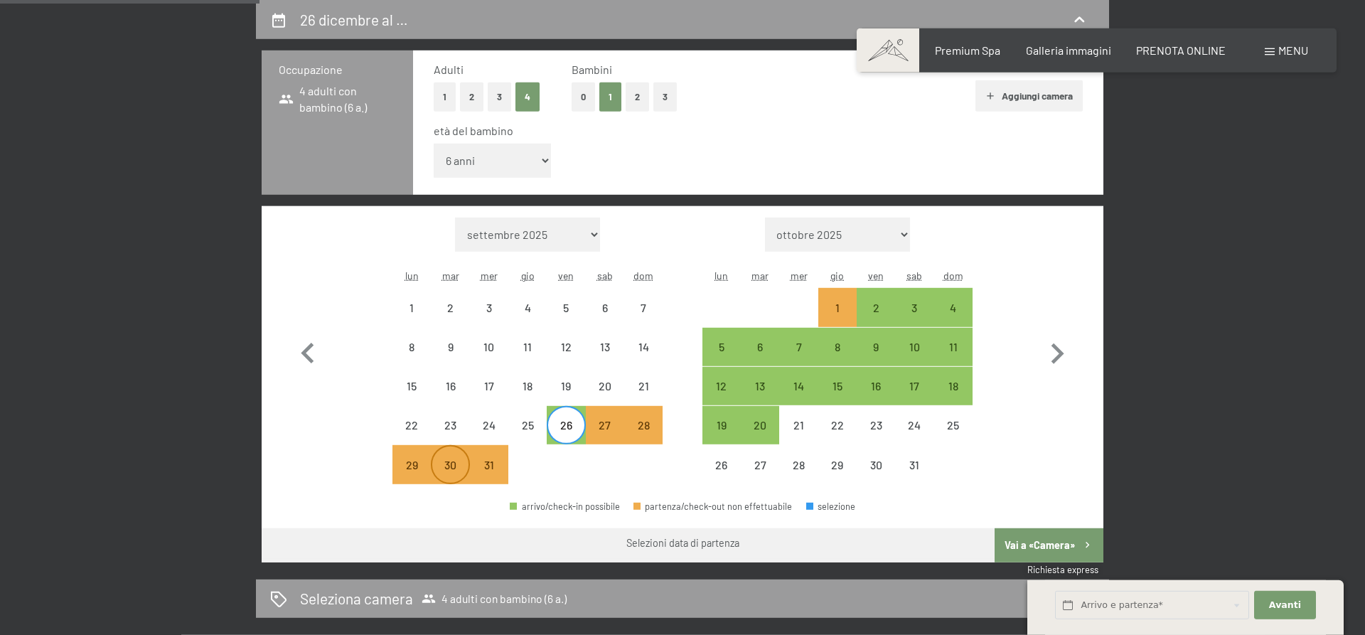
click at [437, 469] on div "30" at bounding box center [450, 477] width 36 height 36
select select "[DATE]"
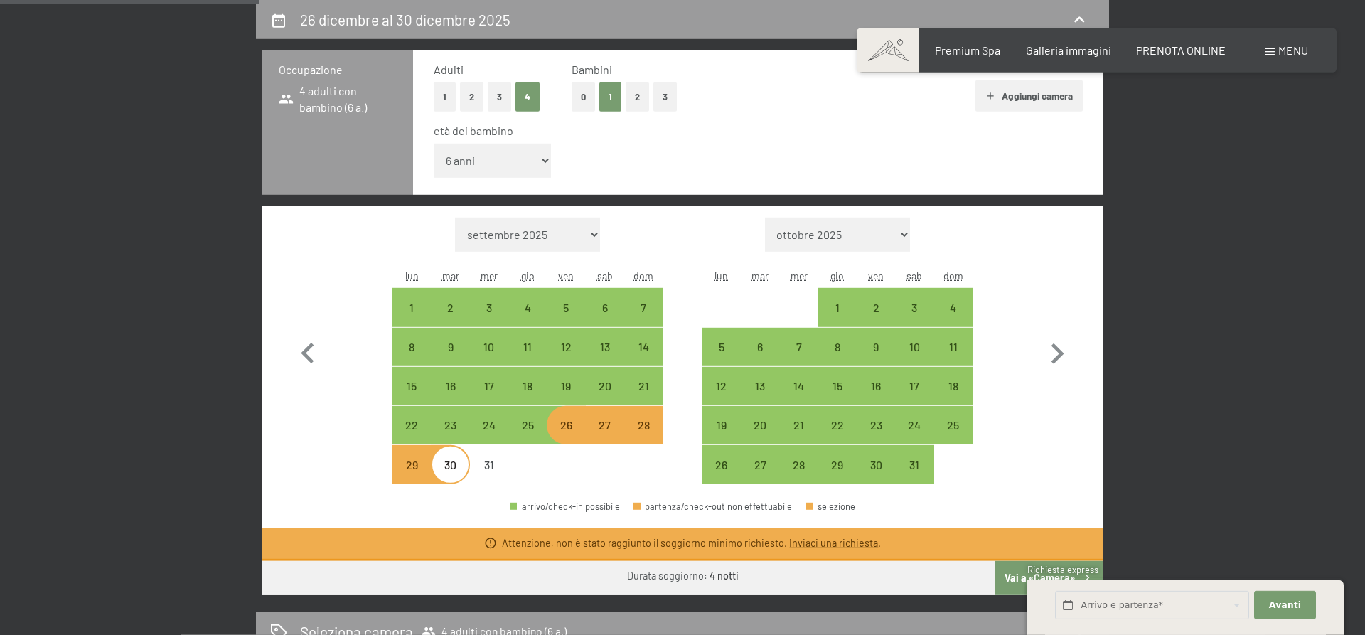
click at [570, 429] on div "26" at bounding box center [566, 438] width 36 height 36
select select "[DATE]"
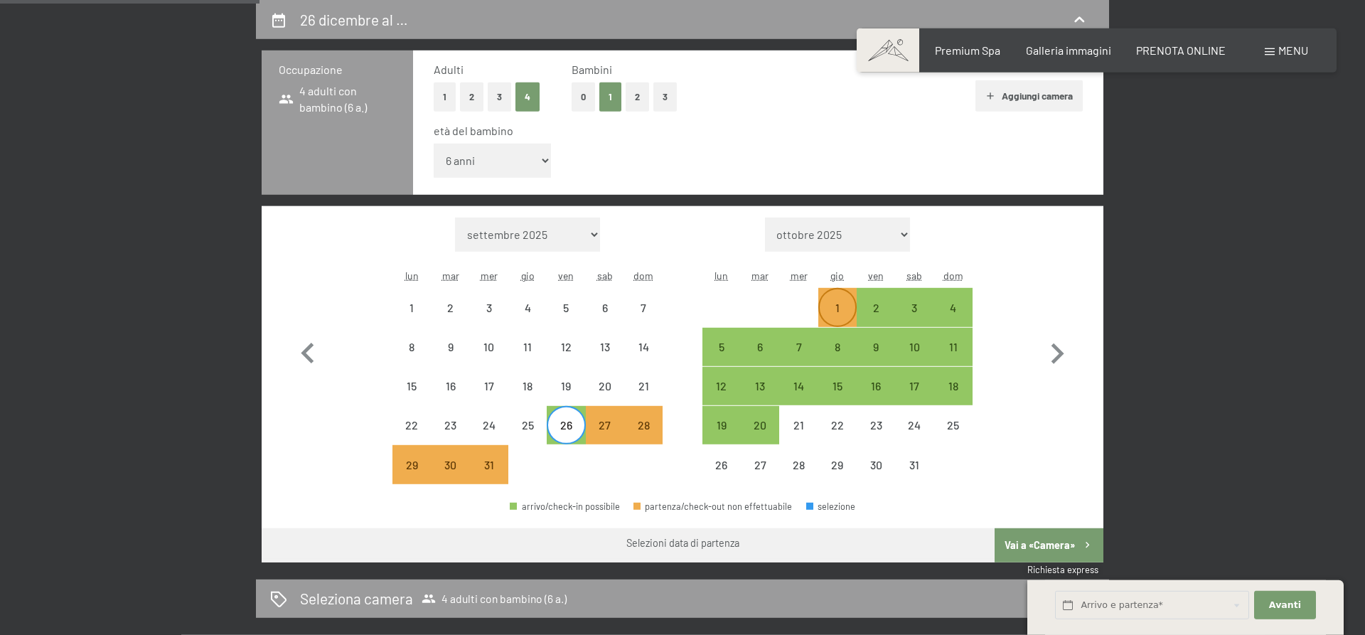
click at [844, 319] on div "1" at bounding box center [838, 320] width 36 height 36
select select "[DATE]"
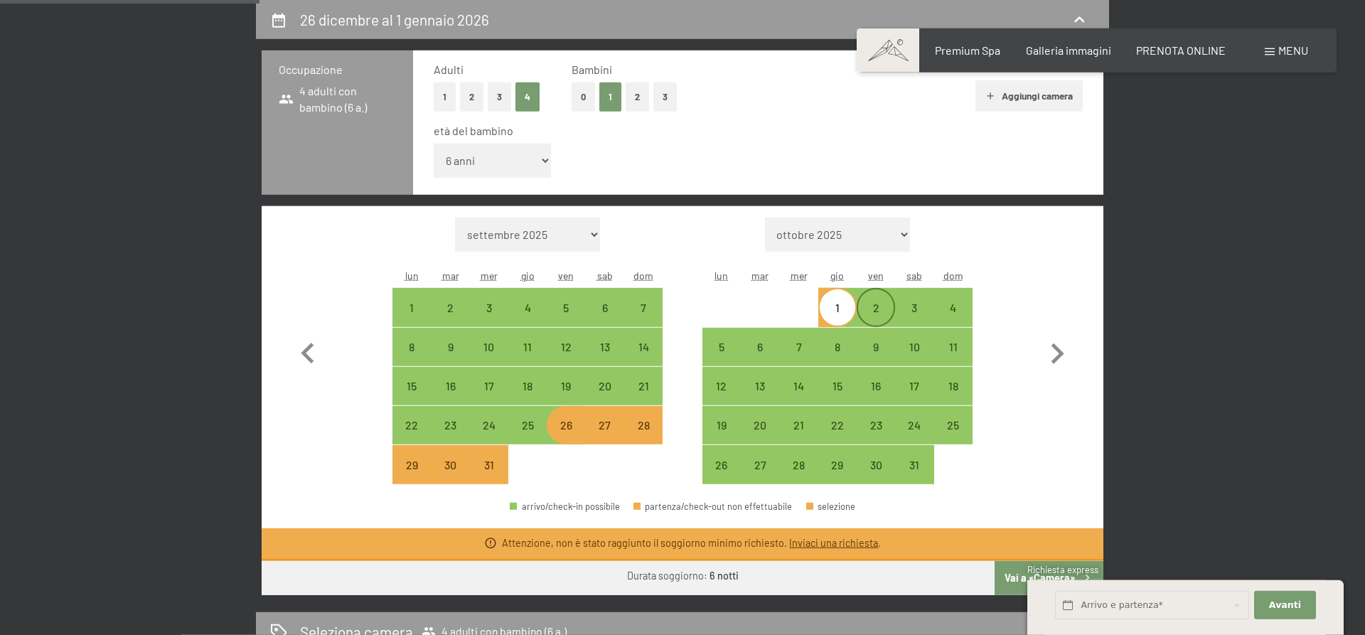
click at [884, 317] on div "2" at bounding box center [876, 320] width 36 height 36
select select "[DATE]"
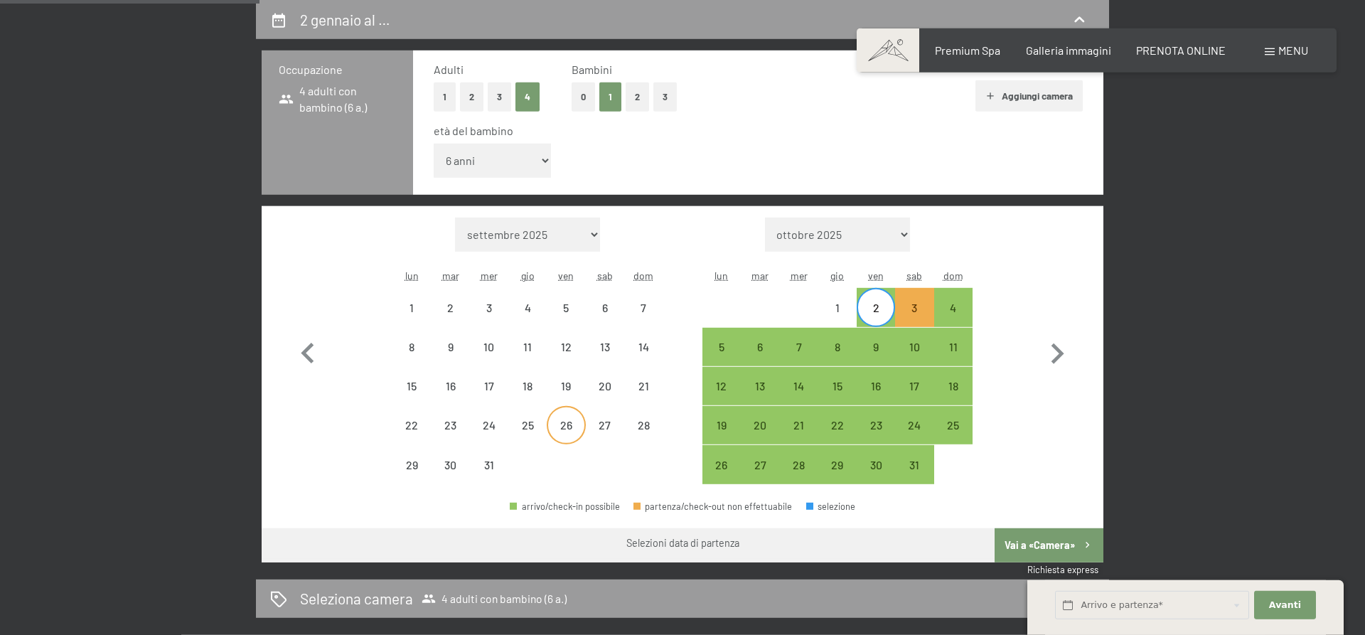
click at [569, 437] on div "26" at bounding box center [566, 438] width 36 height 36
select select "[DATE]"
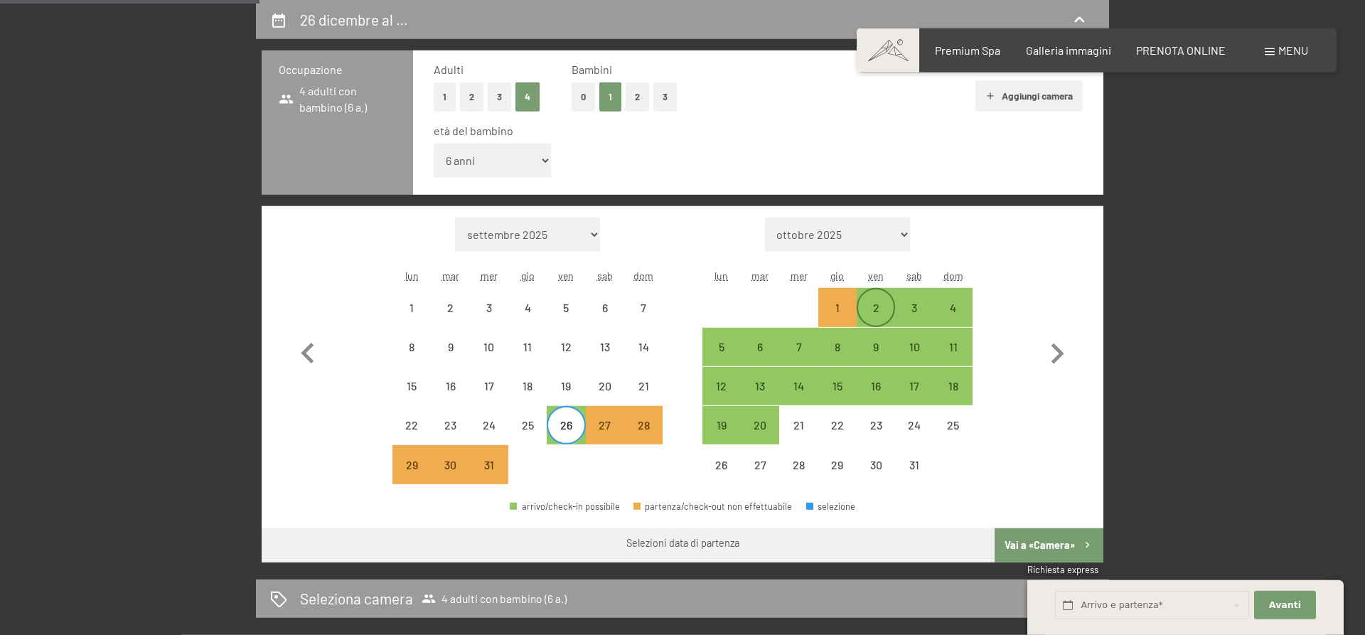
click at [879, 303] on div "2" at bounding box center [876, 320] width 36 height 36
select select "[DATE]"
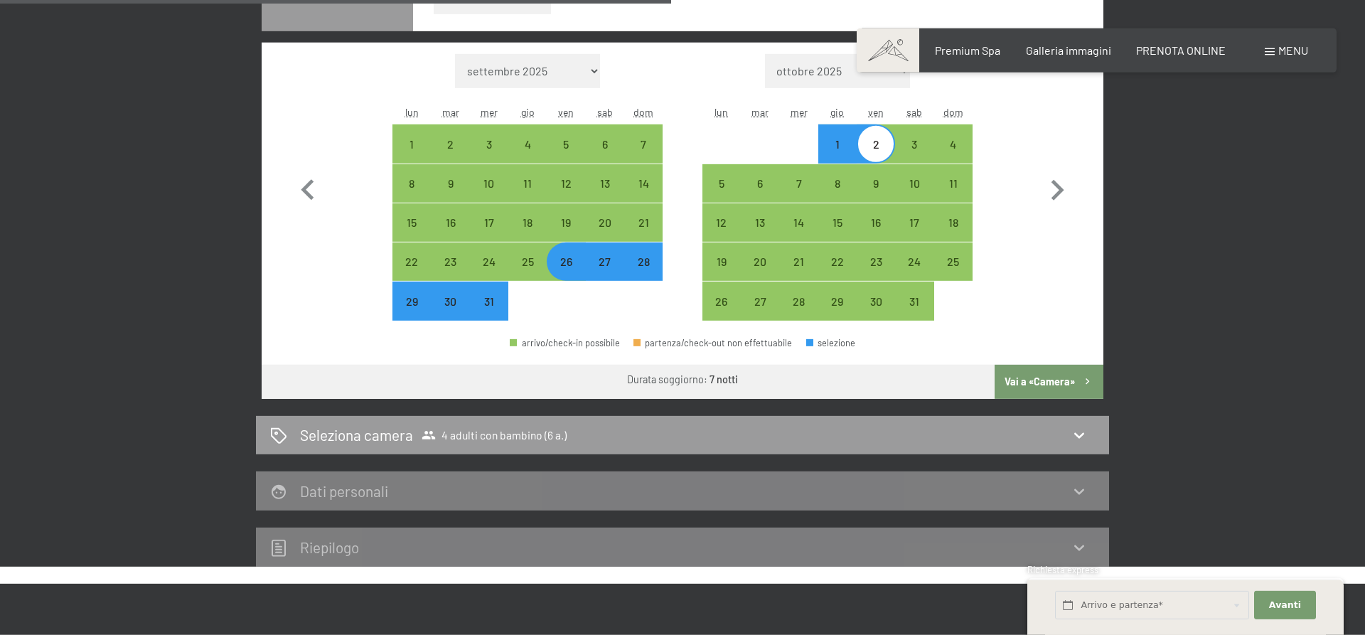
scroll to position [786, 0]
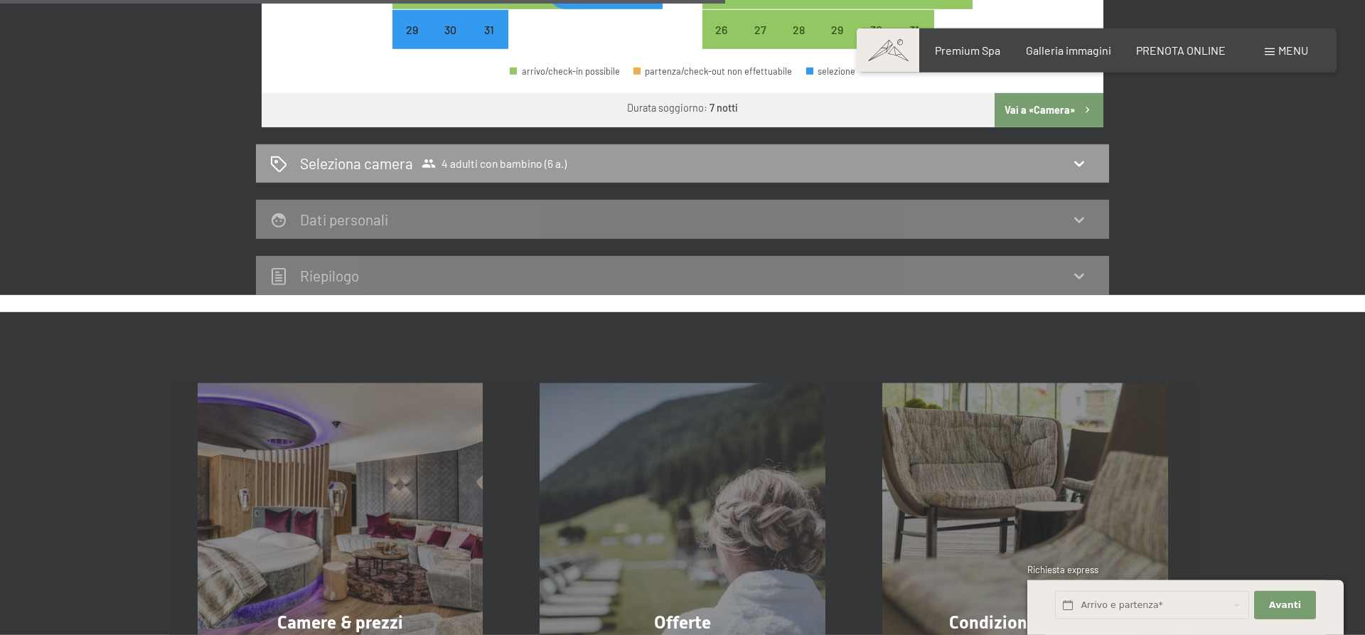
click at [1054, 111] on button "Vai a «Camera»" at bounding box center [1049, 110] width 109 height 34
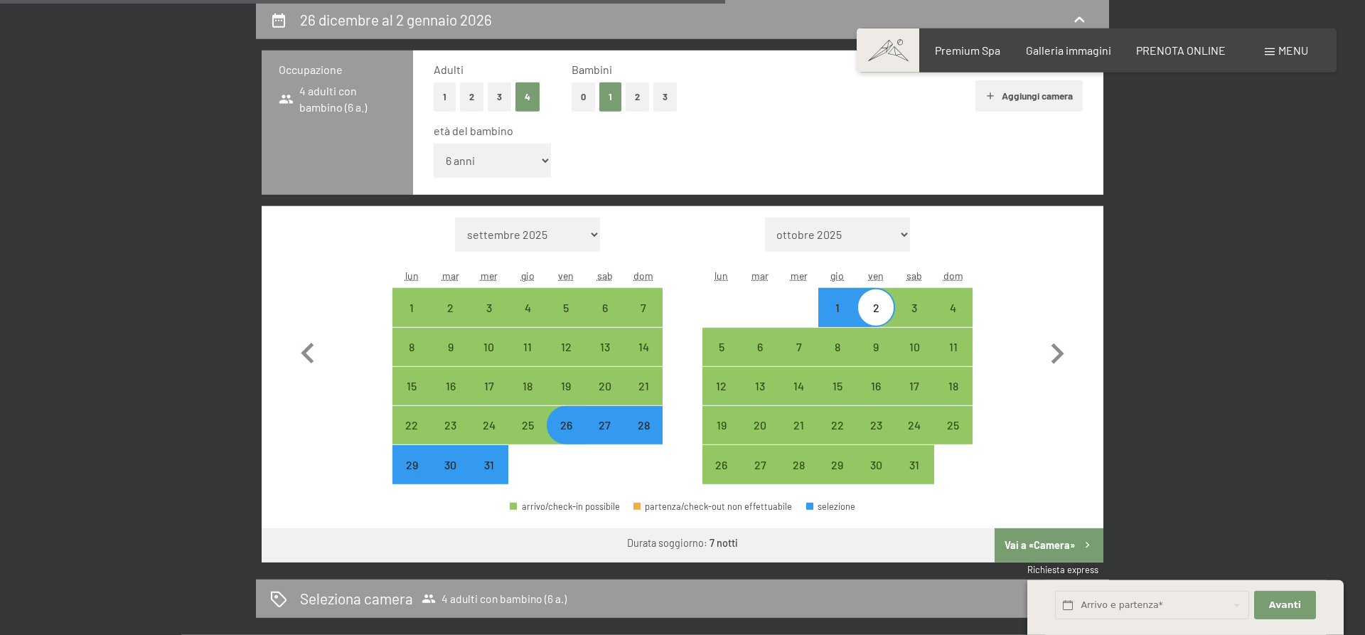
select select "[DATE]"
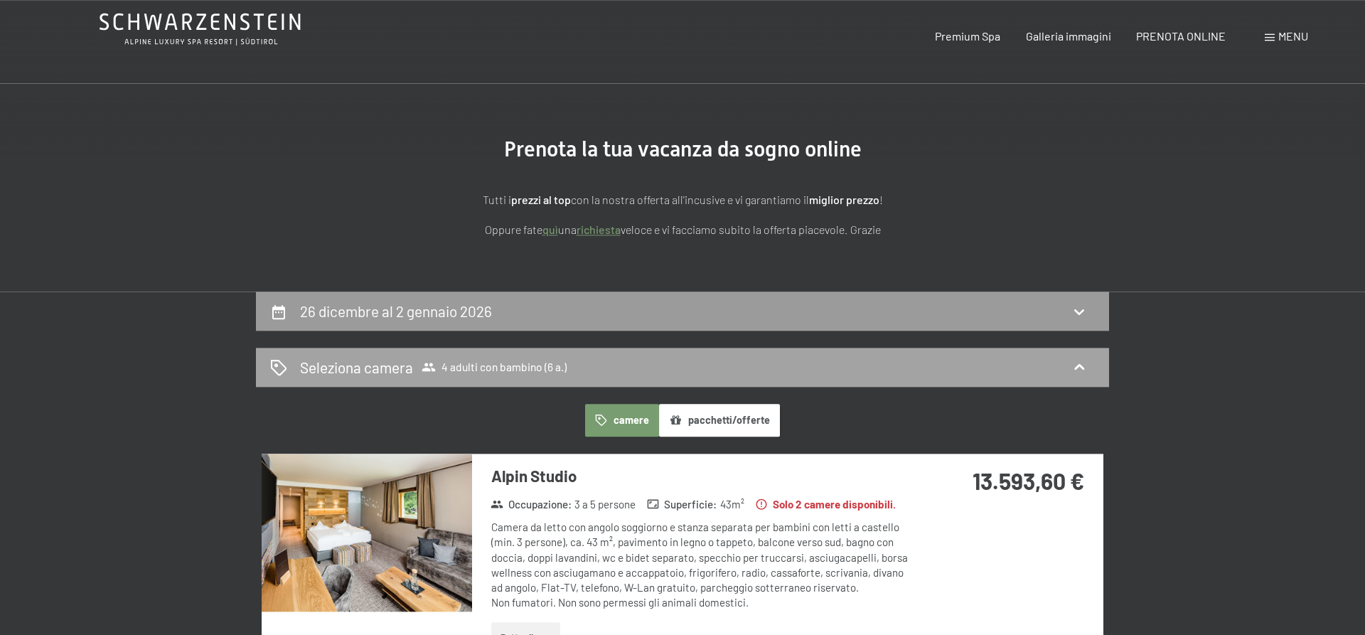
scroll to position [0, 0]
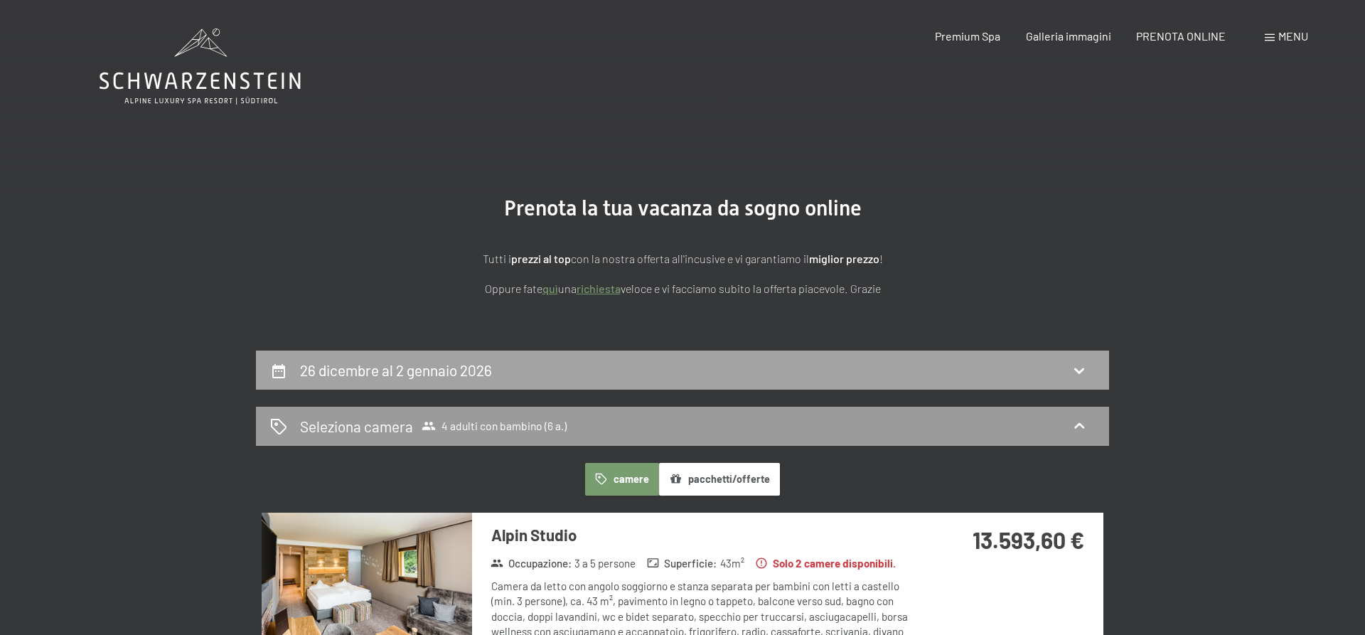
click at [561, 371] on div "26 dicembre al 2 gennaio 2026" at bounding box center [682, 370] width 825 height 21
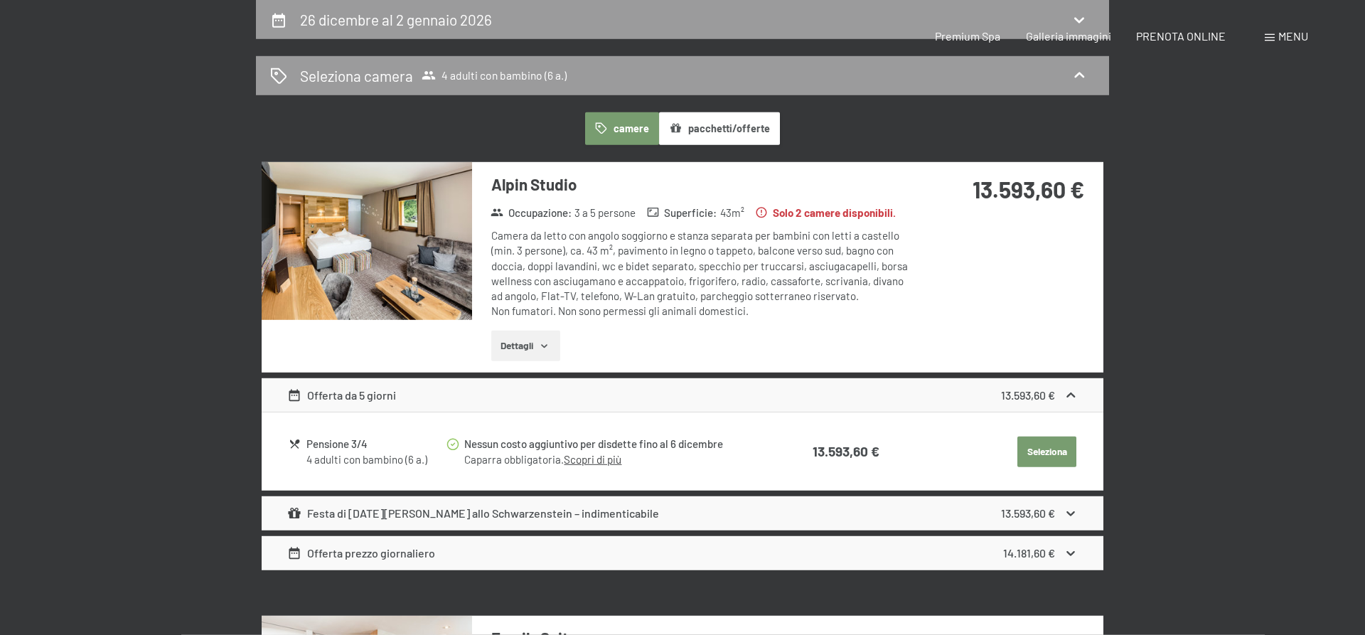
select select "6"
select select "[DATE]"
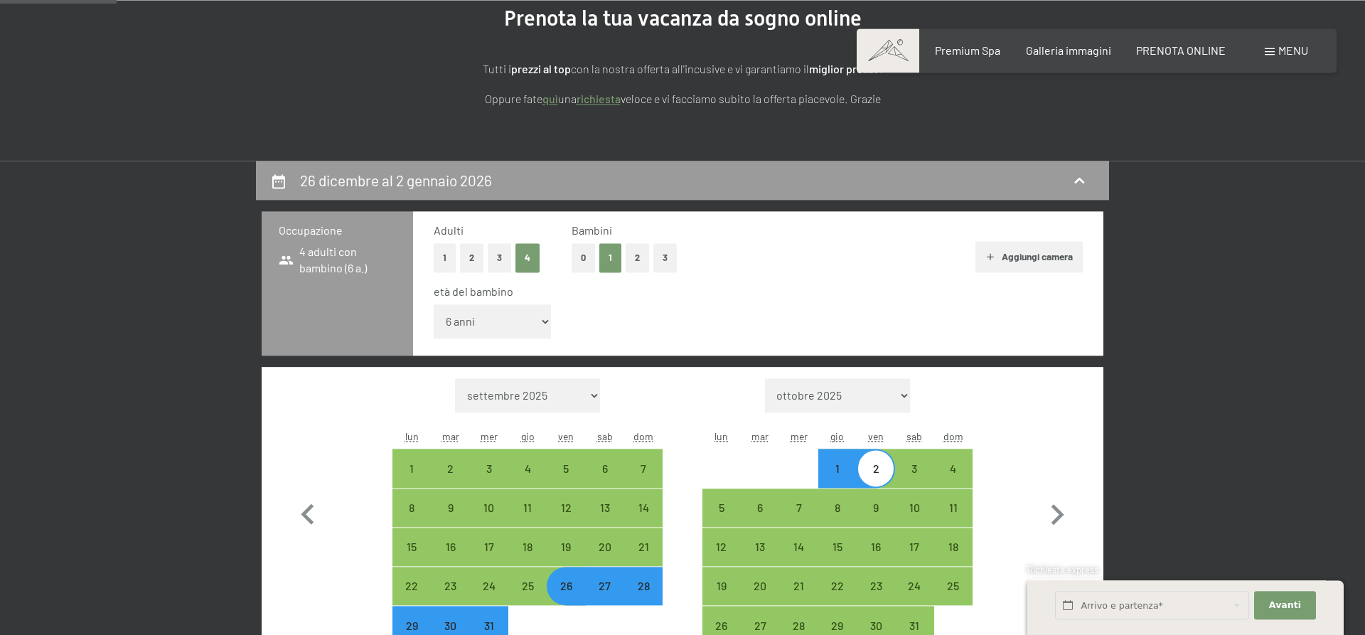
scroll to position [60, 0]
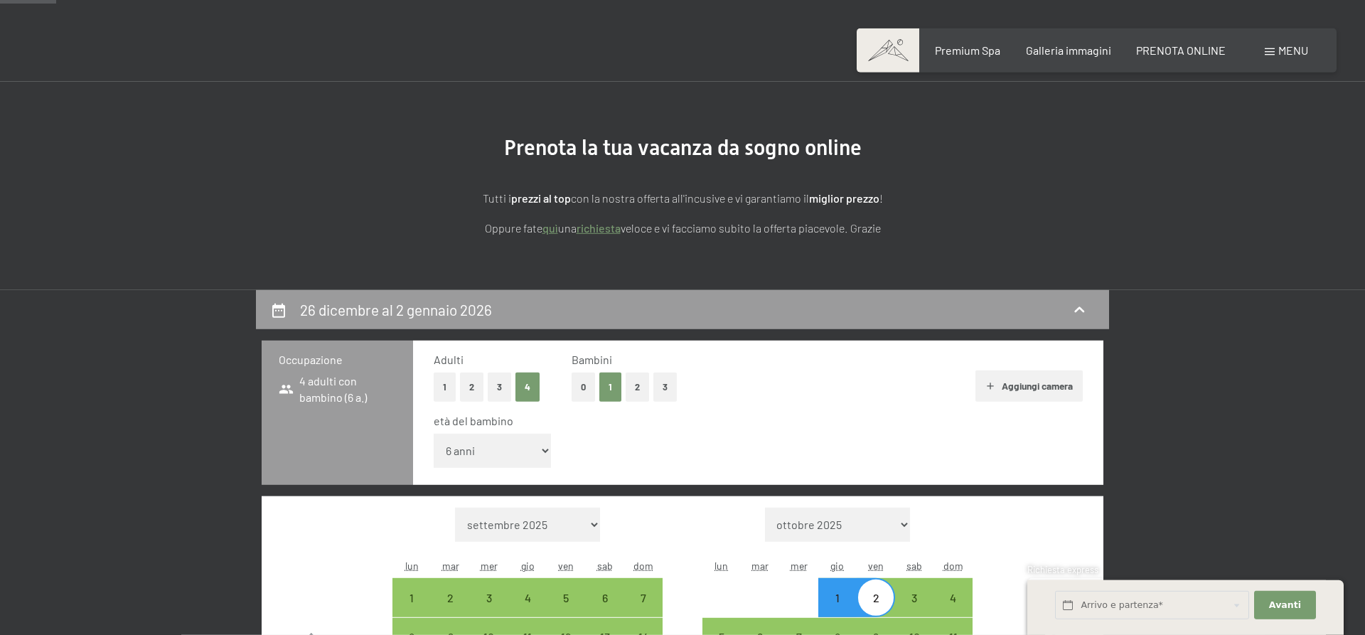
click at [461, 385] on button "2" at bounding box center [471, 387] width 23 height 29
select select "[DATE]"
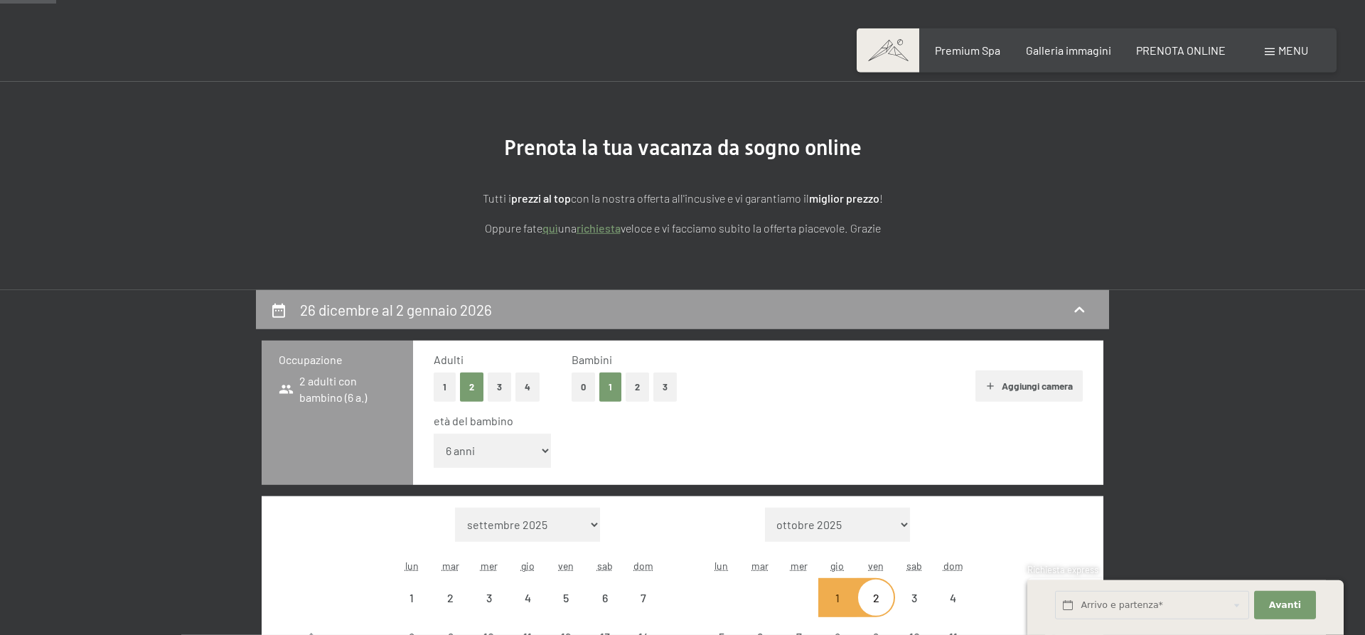
click at [1017, 382] on button "Aggiungi camera" at bounding box center [1029, 385] width 107 height 31
select select "[DATE]"
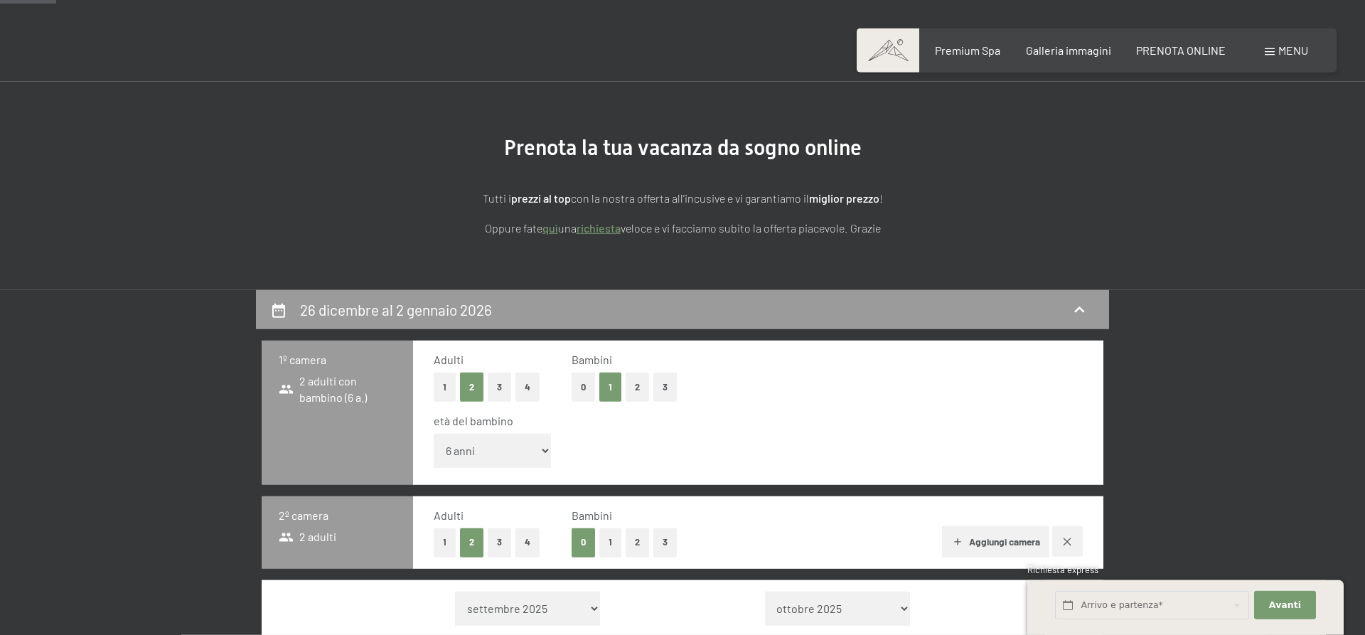
select select "[DATE]"
click at [807, 544] on div "Aggiungi camera" at bounding box center [895, 541] width 373 height 31
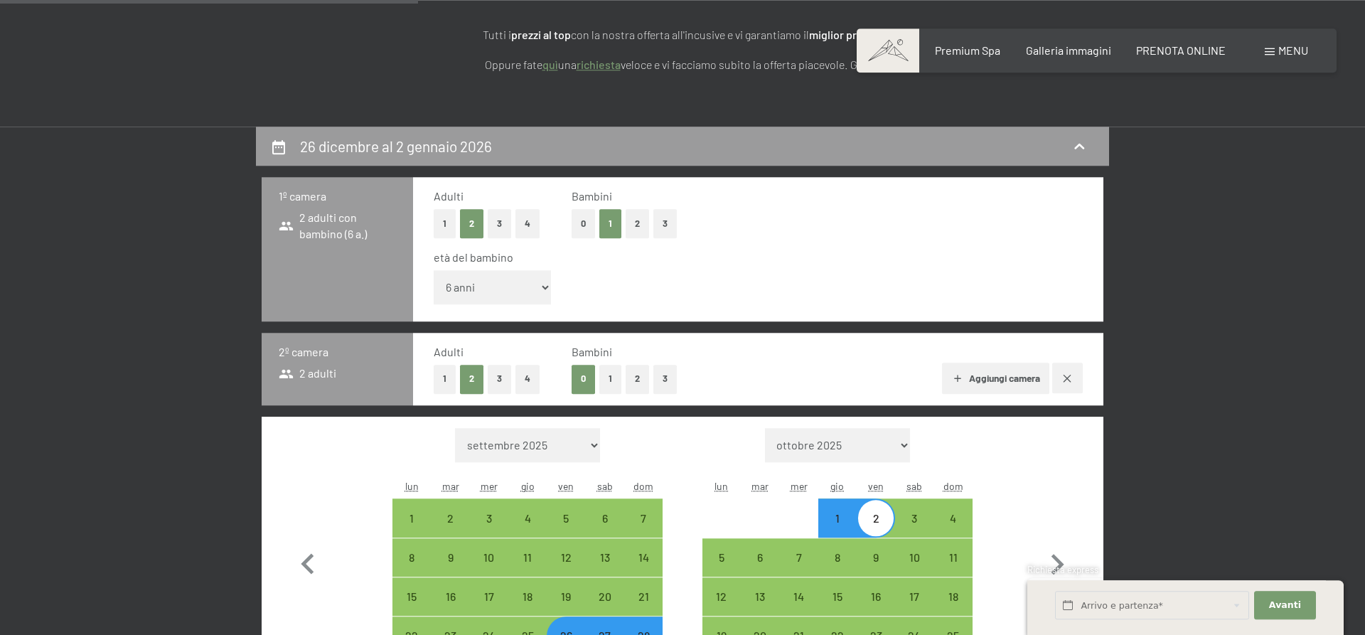
scroll to position [496, 0]
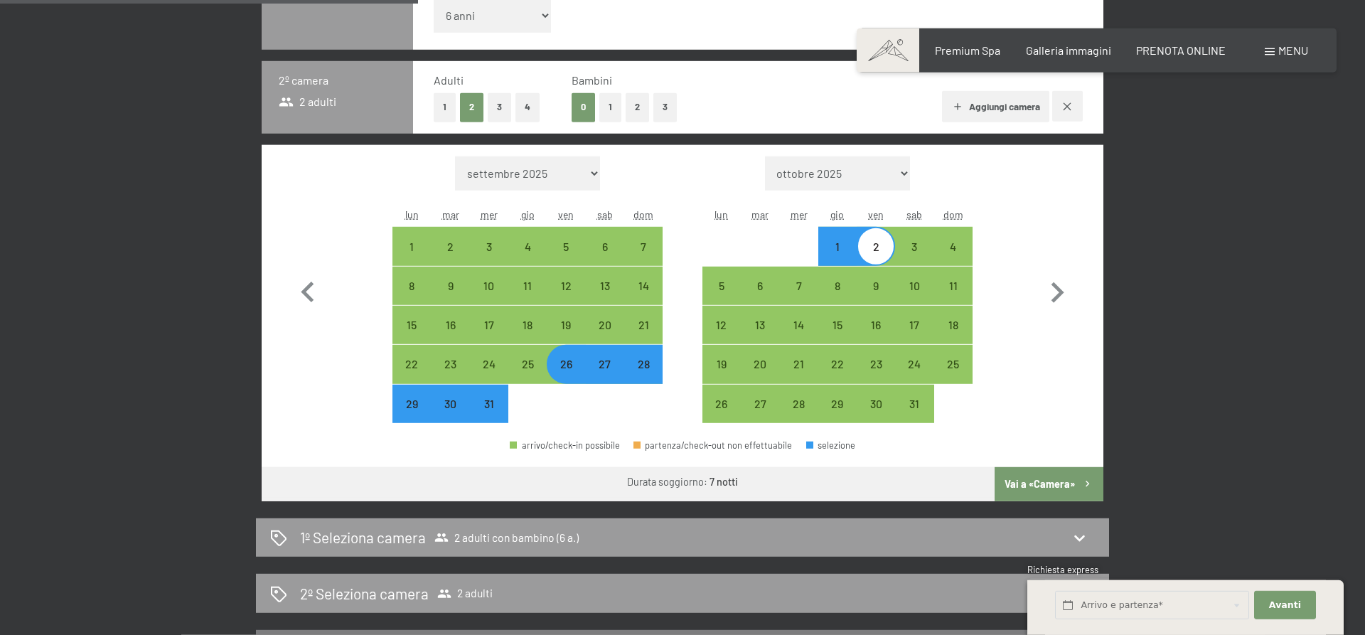
click at [838, 251] on div "1" at bounding box center [838, 259] width 36 height 36
select select "[DATE]"
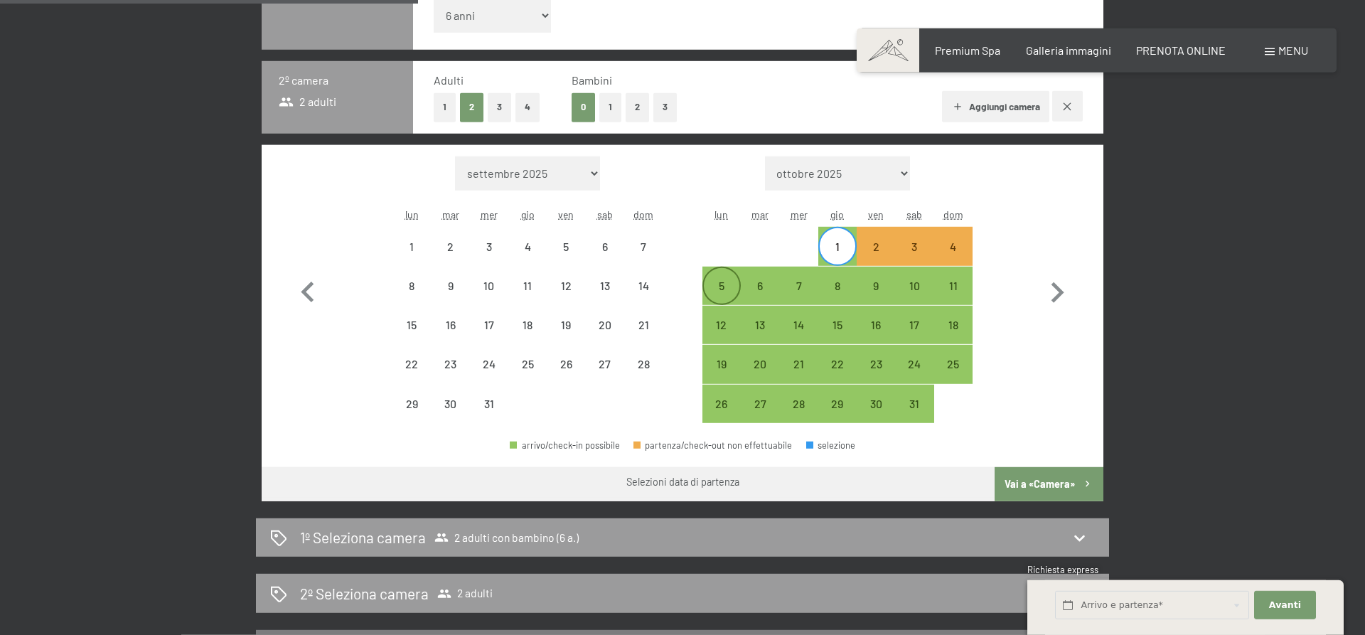
click at [730, 291] on div "5" at bounding box center [722, 298] width 36 height 36
select select "[DATE]"
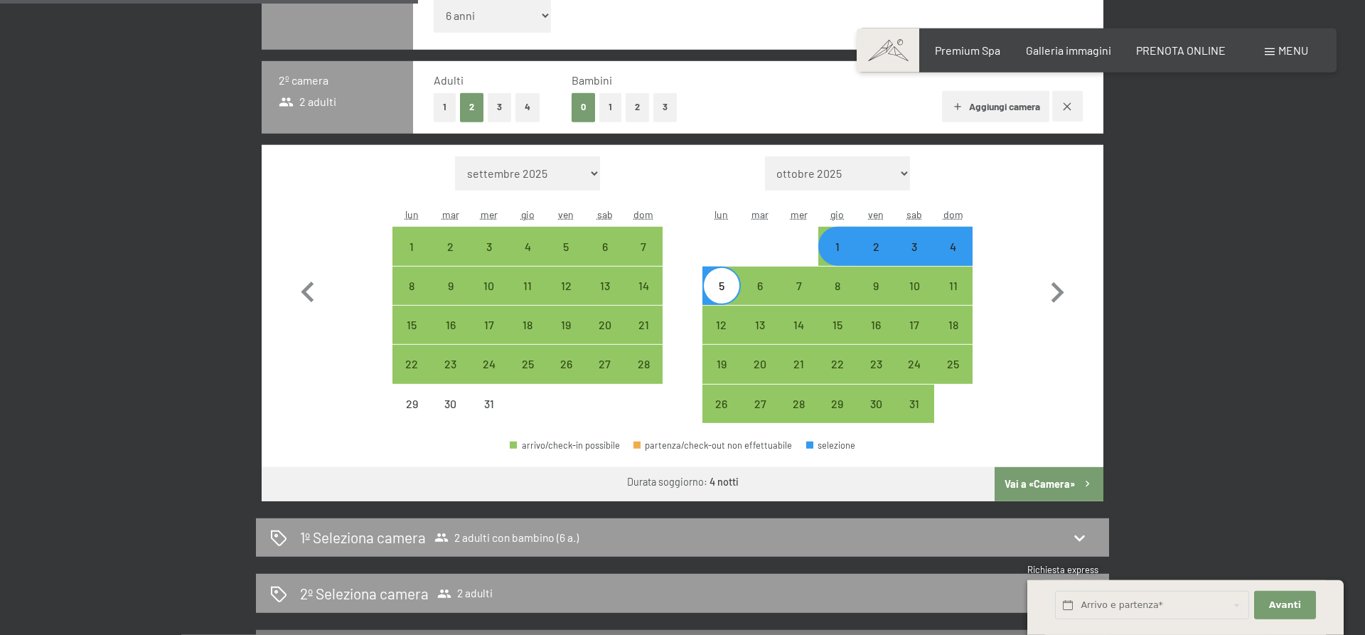
click at [1064, 491] on button "Vai a «Camera»" at bounding box center [1049, 484] width 109 height 34
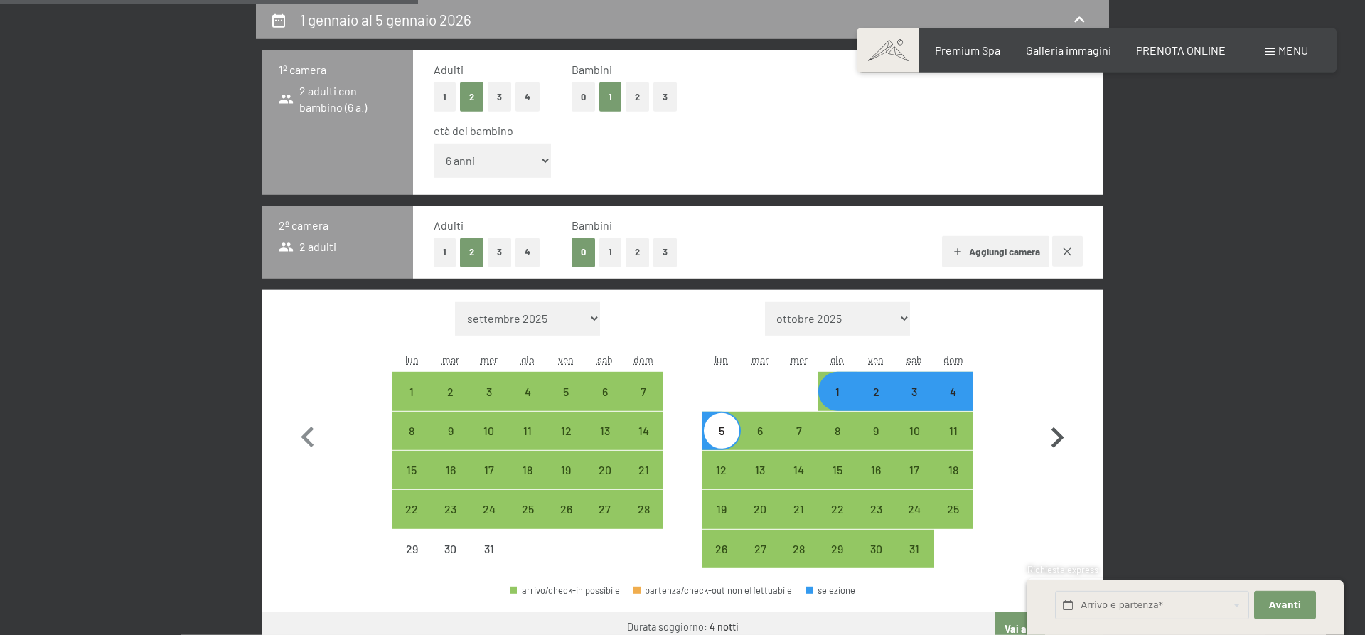
select select "[DATE]"
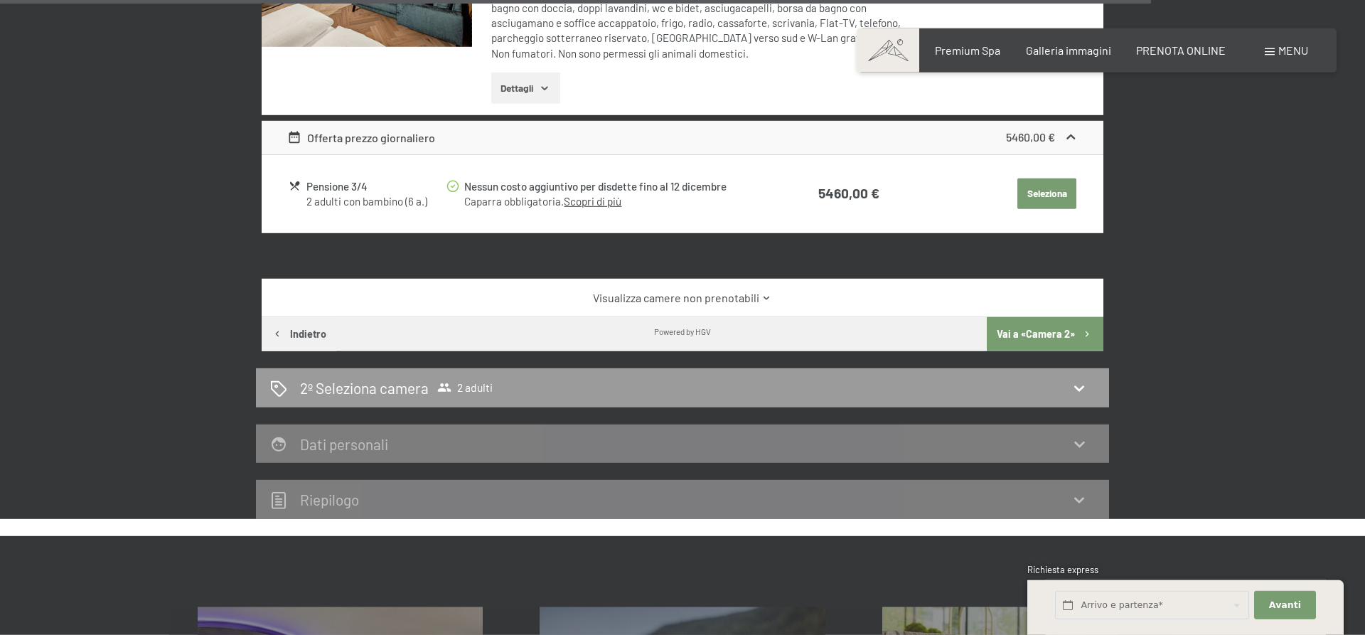
scroll to position [3469, 0]
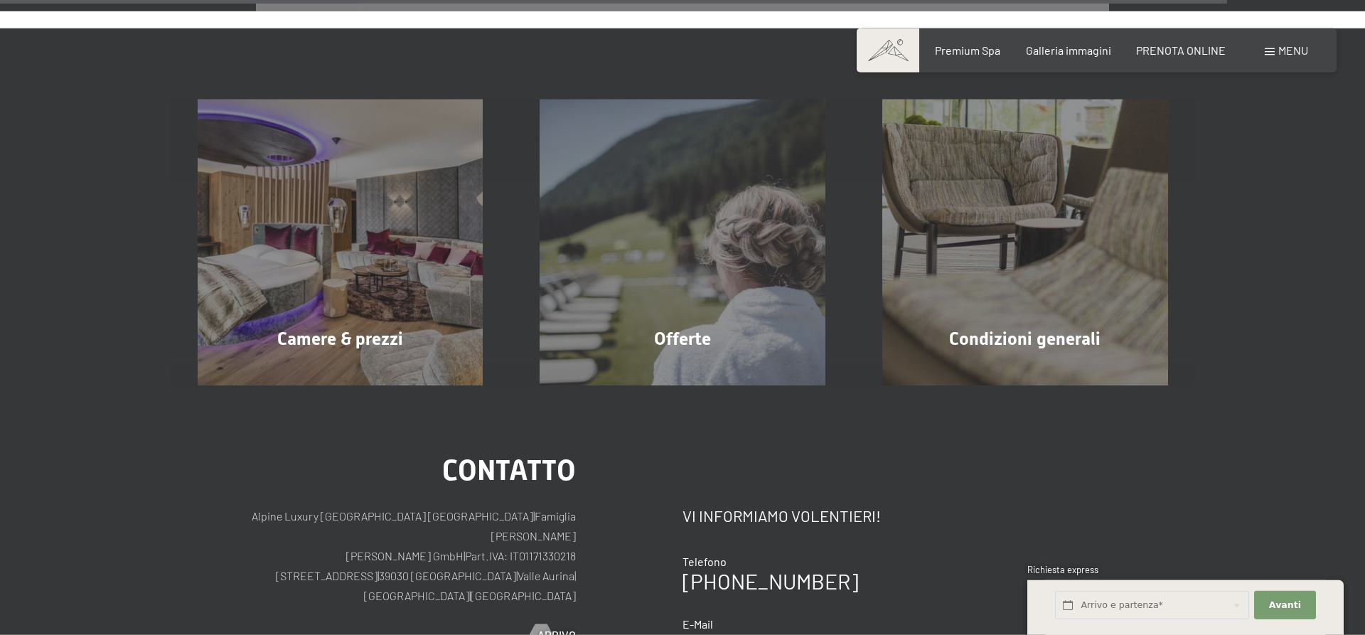
click at [1280, 58] on div "Menu" at bounding box center [1286, 51] width 43 height 16
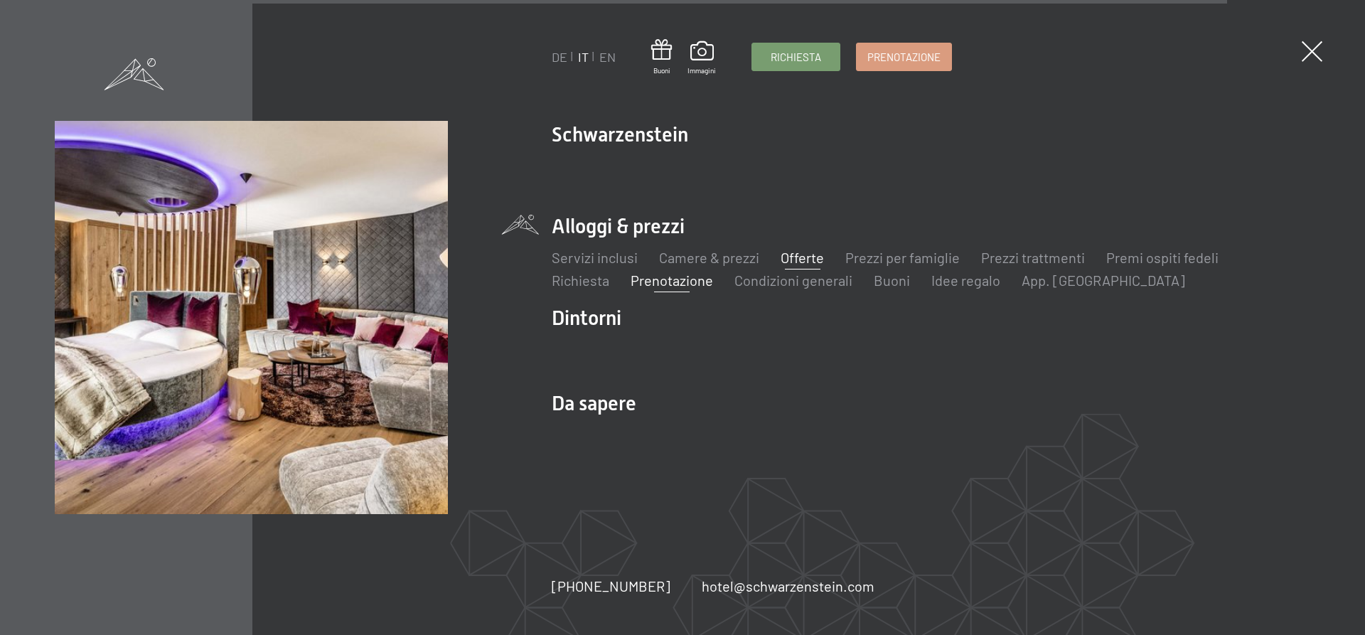
click at [800, 259] on link "Offerte" at bounding box center [802, 257] width 43 height 17
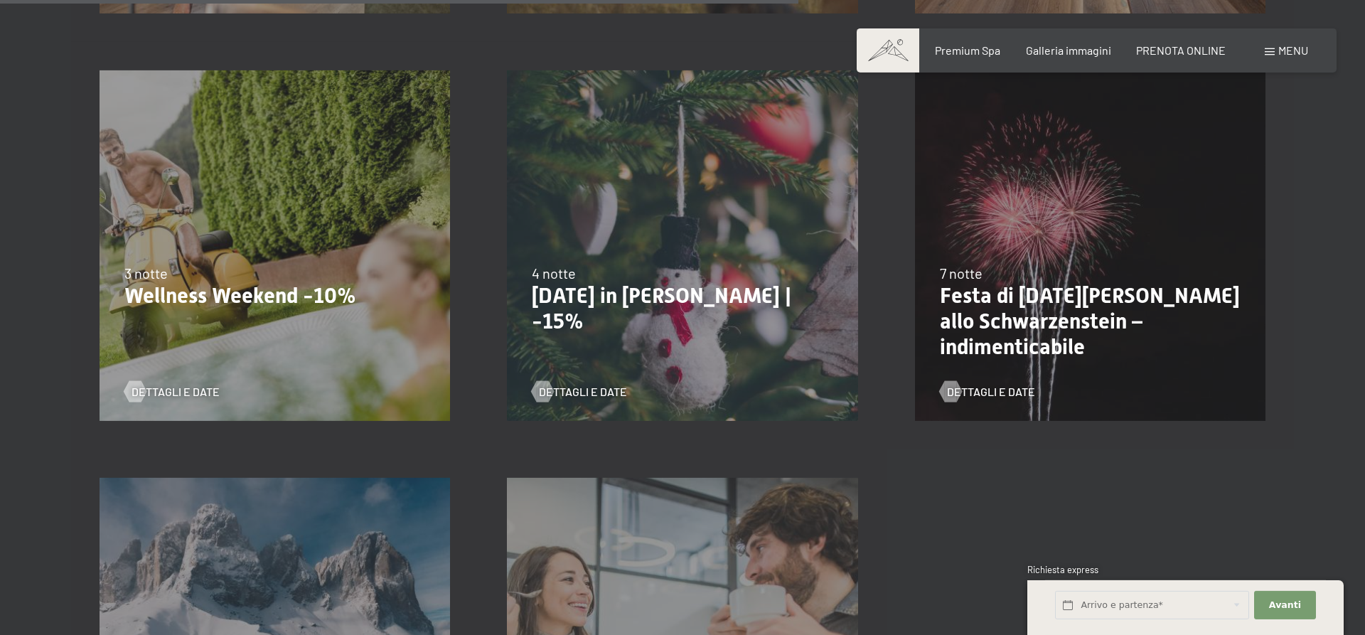
scroll to position [1668, 0]
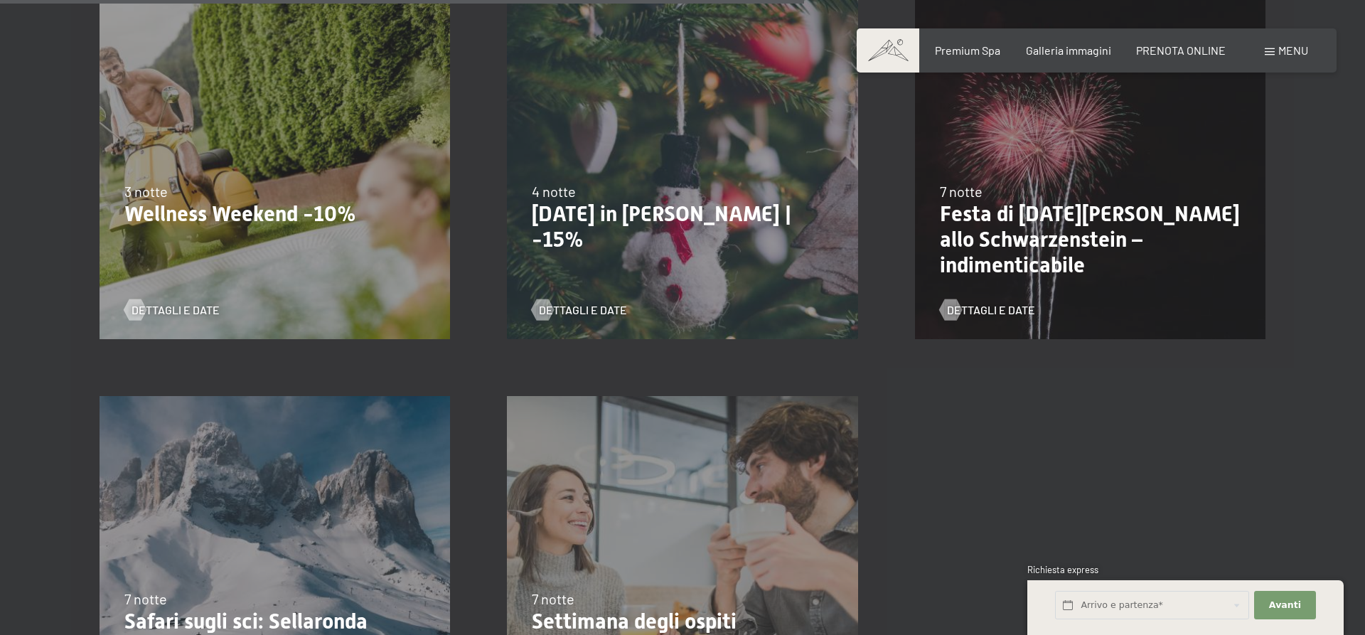
click at [680, 262] on div "22/12/2025-26/12/2025 4 notte Natale in montagna | -15% Dettagli e Date" at bounding box center [682, 163] width 407 height 407
click at [568, 311] on span "Dettagli e Date" at bounding box center [597, 310] width 88 height 16
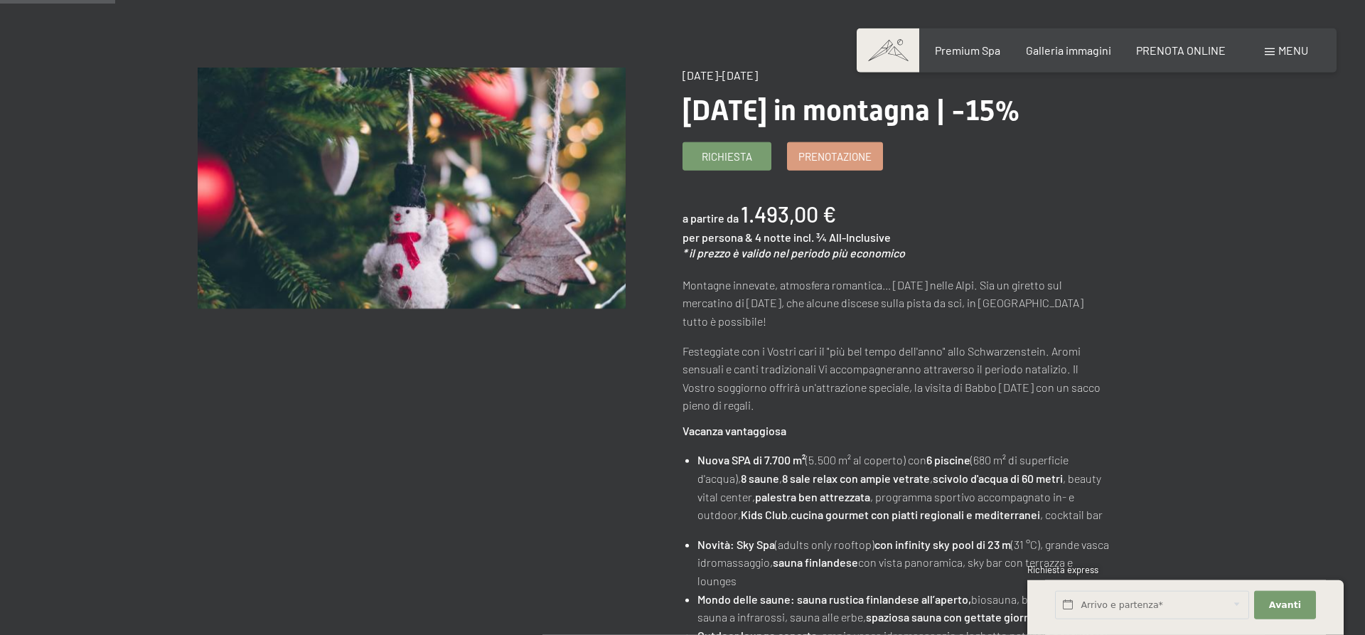
scroll to position [145, 0]
click at [826, 157] on span "Prenotazione" at bounding box center [834, 155] width 73 height 15
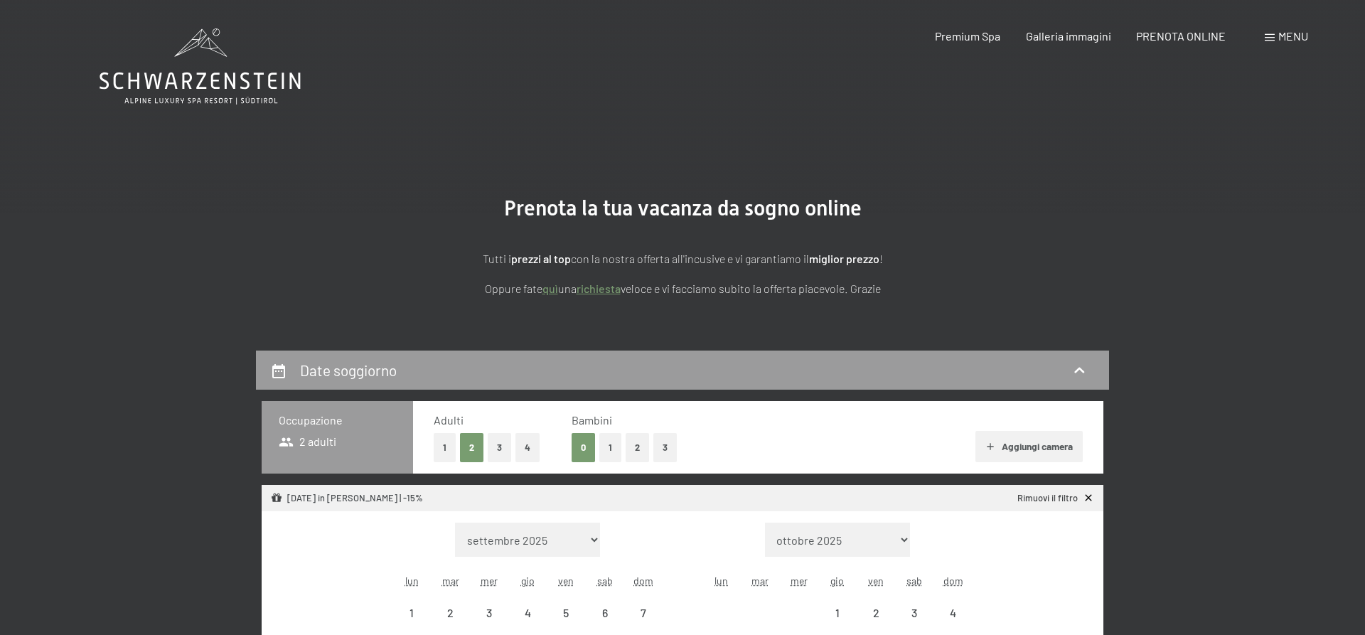
select select "[DATE]"
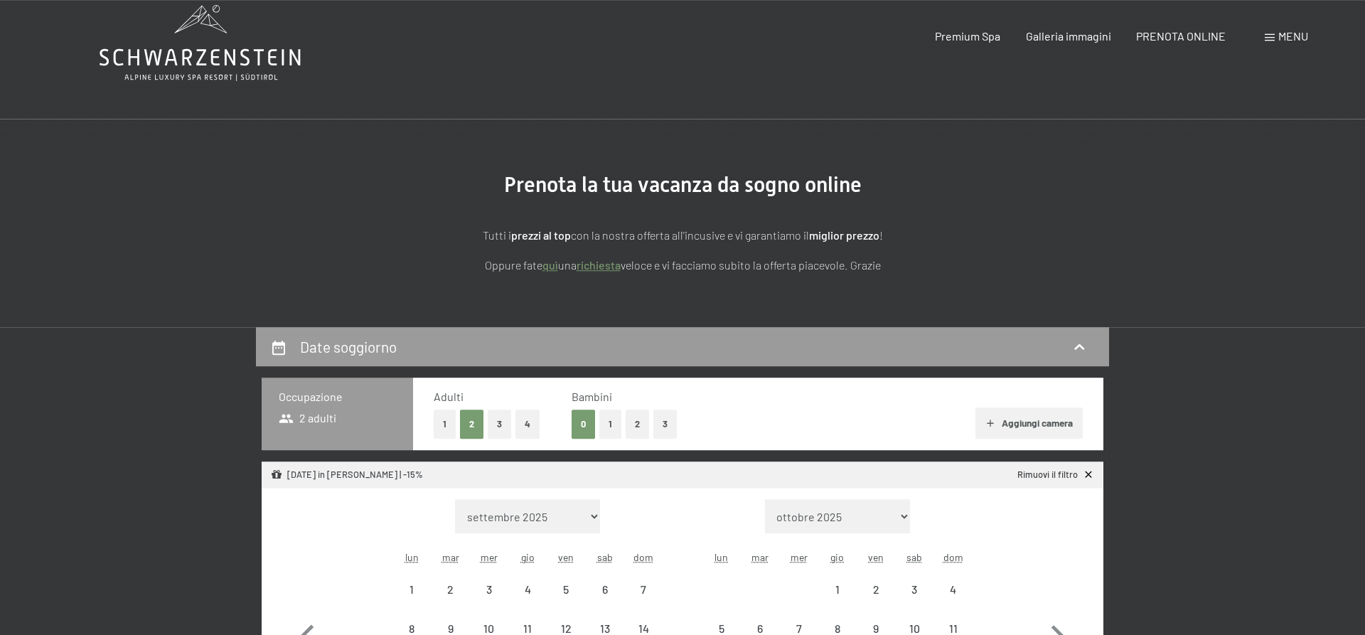
scroll to position [218, 0]
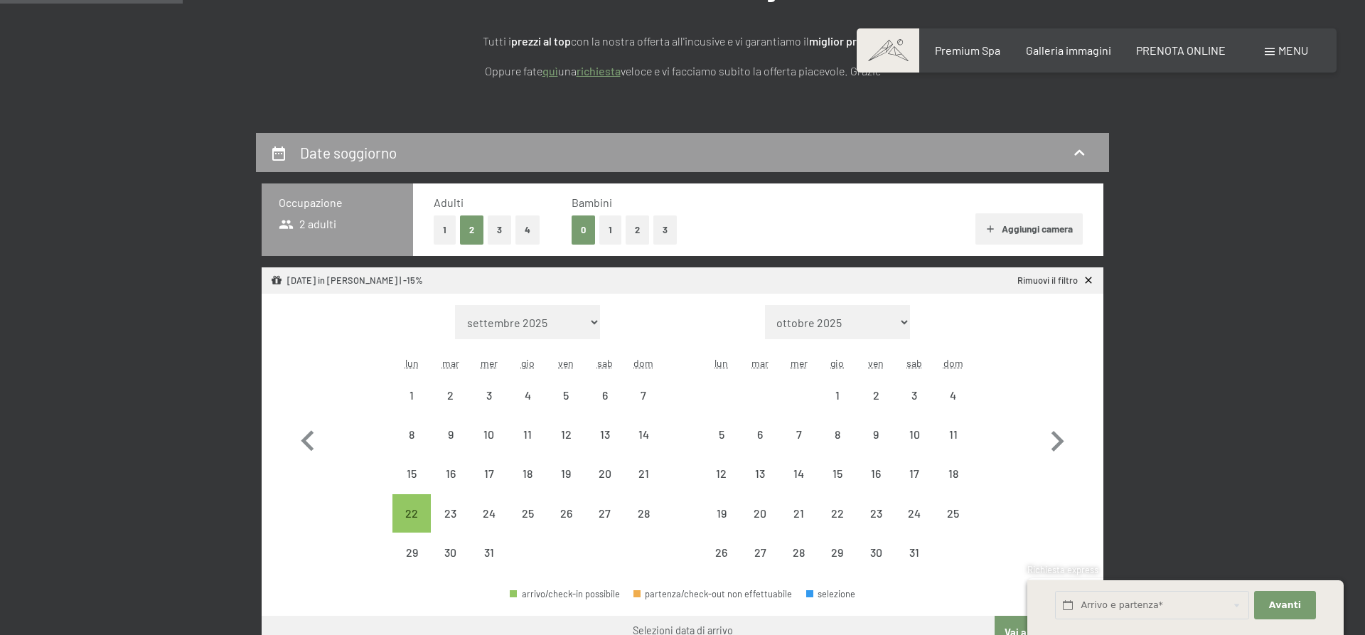
click at [607, 229] on button "1" at bounding box center [610, 229] width 22 height 29
select select "[DATE]"
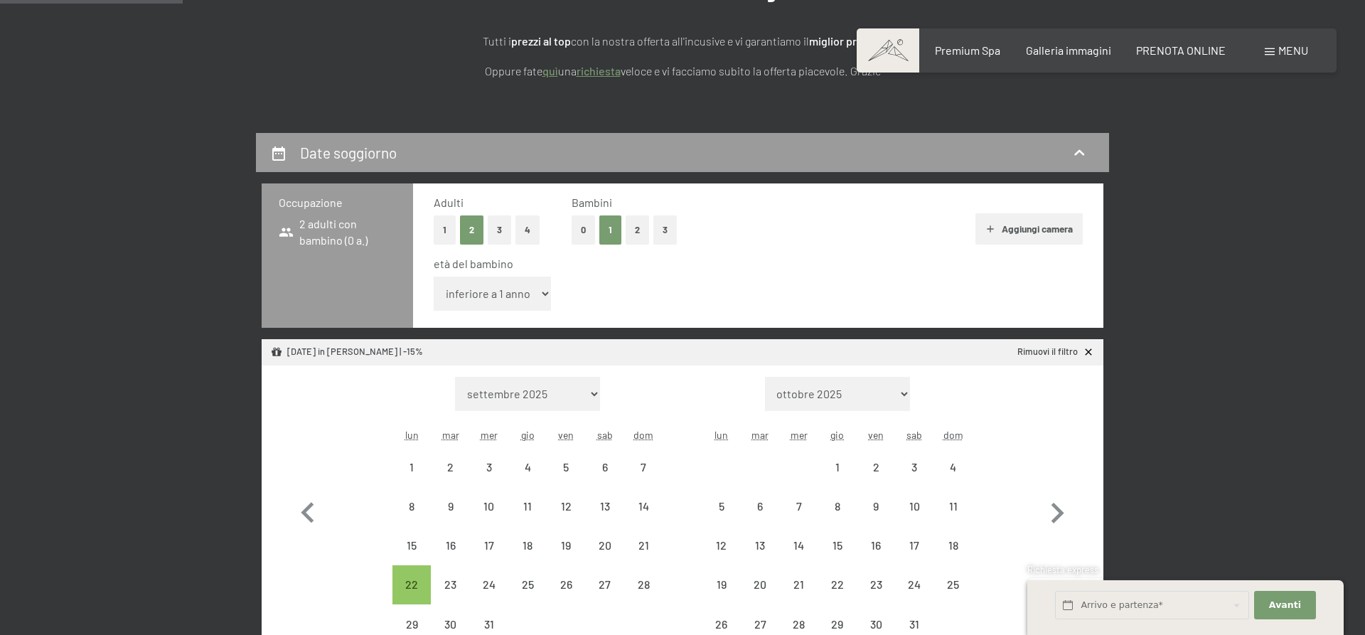
click at [434, 277] on select "inferiore a 1 anno 1 anno 2 anni 3 anni 4 anni 5 anni 6 anni 7 anni 8 anni 9 an…" at bounding box center [492, 294] width 117 height 34
select select "6"
click option "6 anni" at bounding box center [0, 0] width 0 height 0
select select "[DATE]"
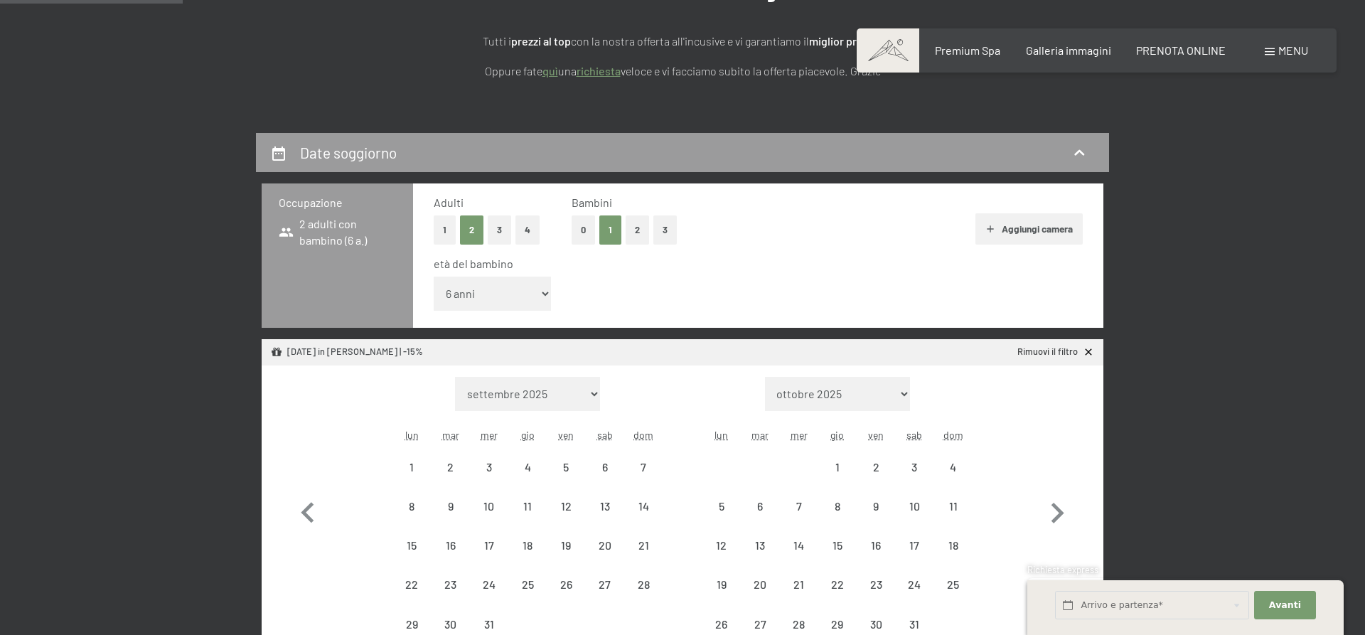
select select "[DATE]"
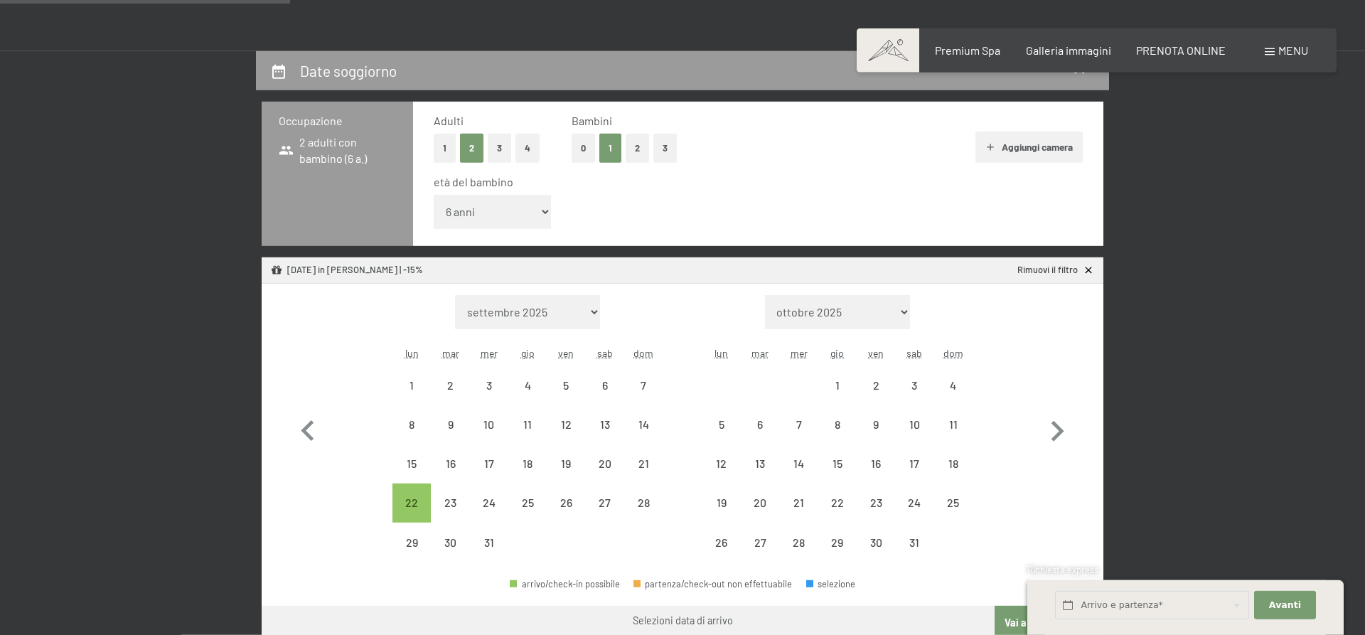
scroll to position [363, 0]
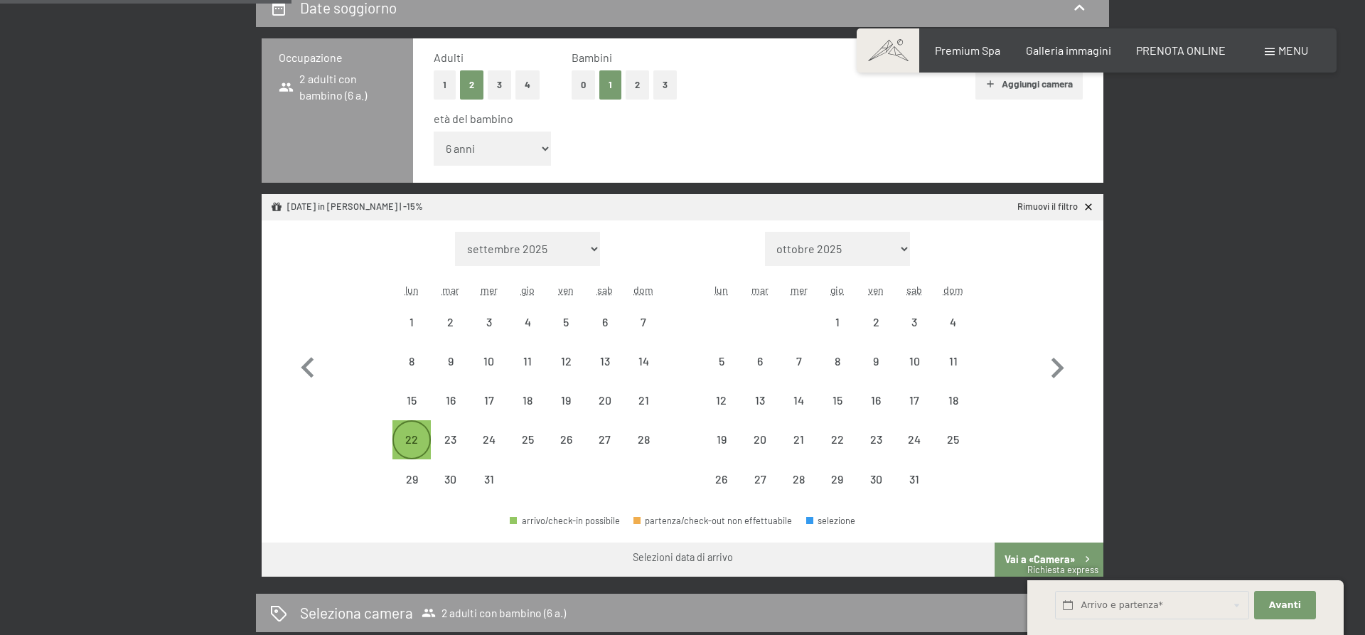
click at [405, 441] on div "22" at bounding box center [412, 452] width 36 height 36
select select "[DATE]"
click at [558, 442] on div "26" at bounding box center [566, 452] width 36 height 36
select select "[DATE]"
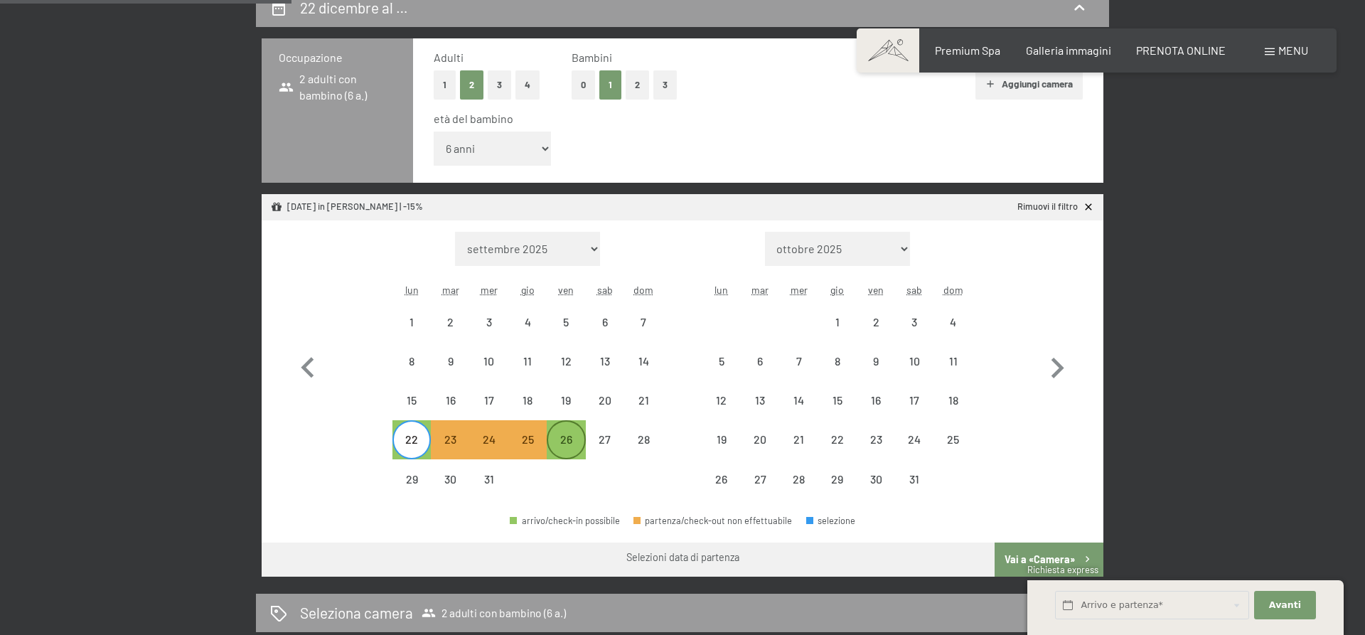
select select "[DATE]"
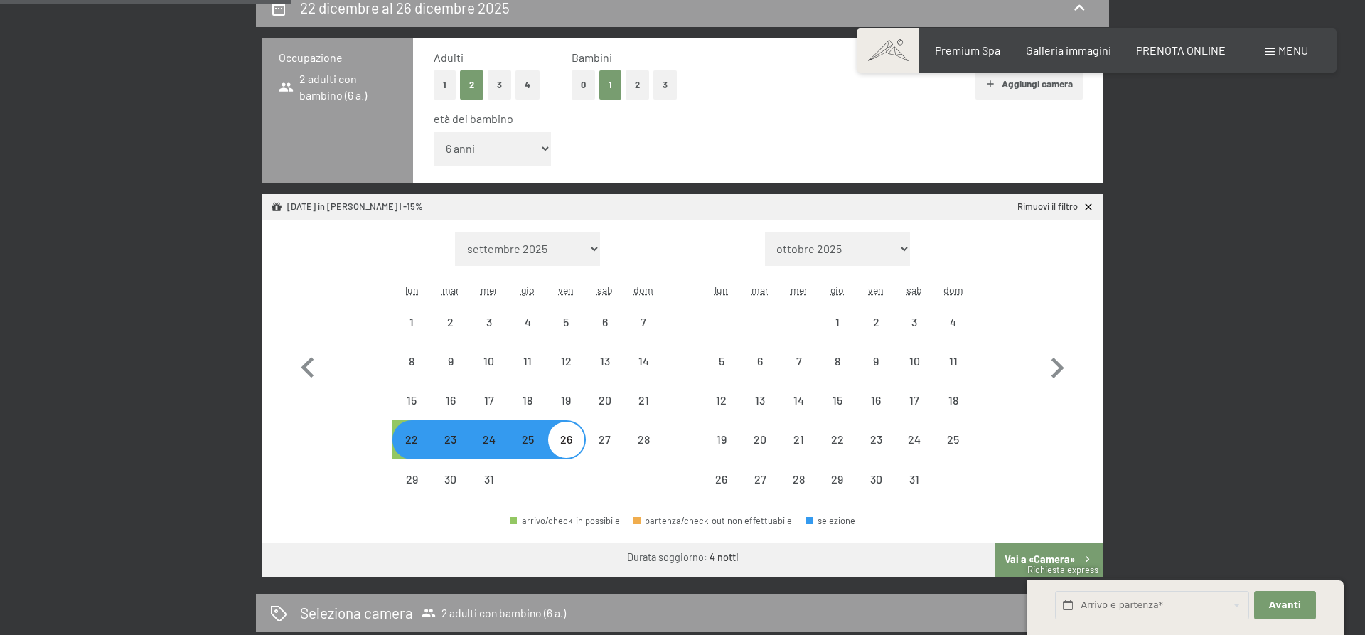
select select "[DATE]"
click at [1029, 550] on button "Vai a «Camera»" at bounding box center [1049, 560] width 109 height 34
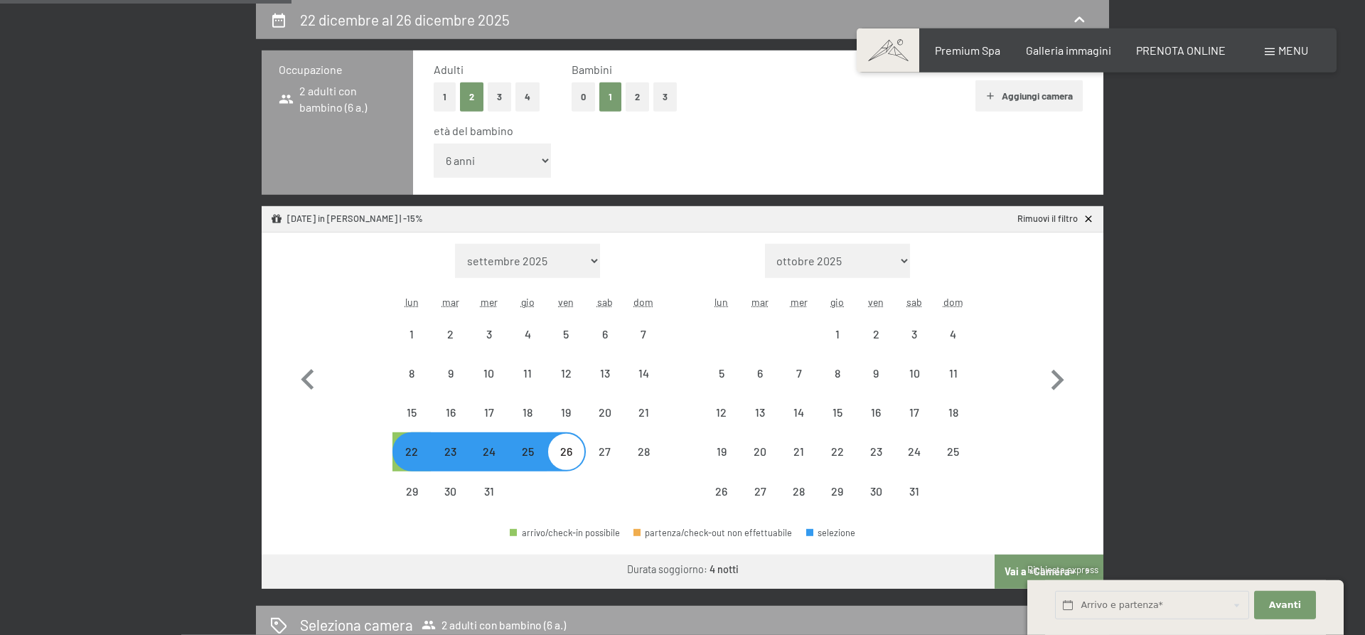
select select "[DATE]"
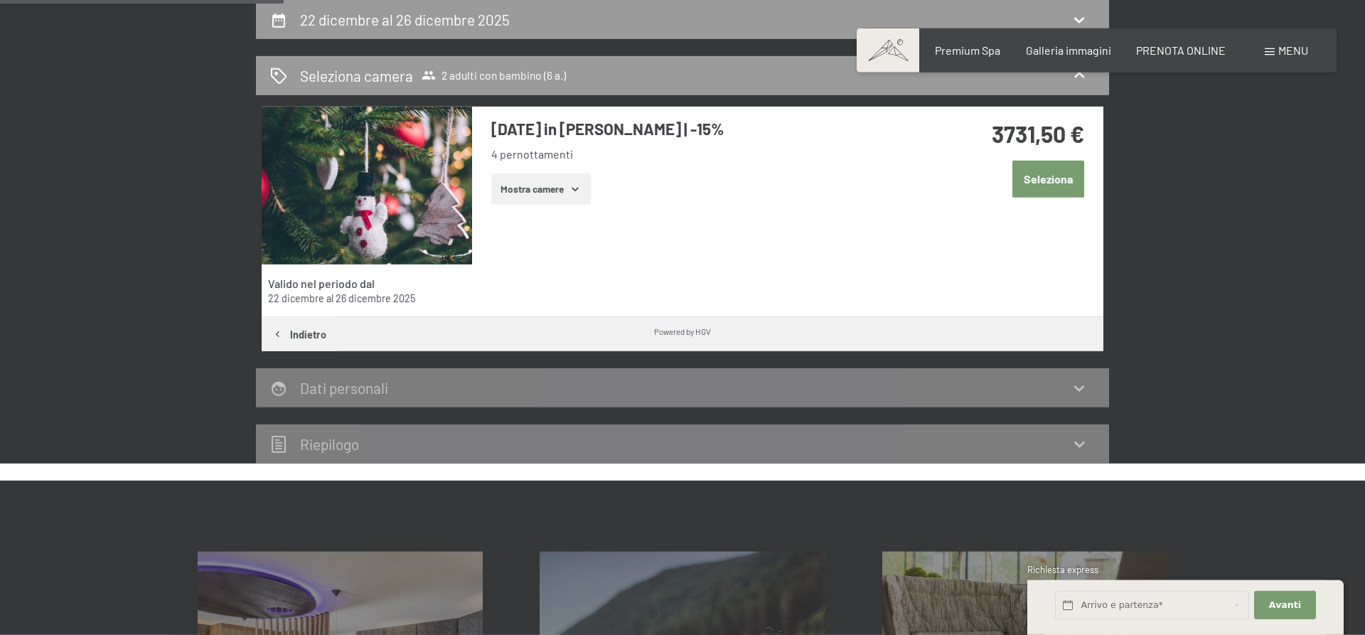
click at [571, 189] on icon "button" at bounding box center [575, 188] width 11 height 11
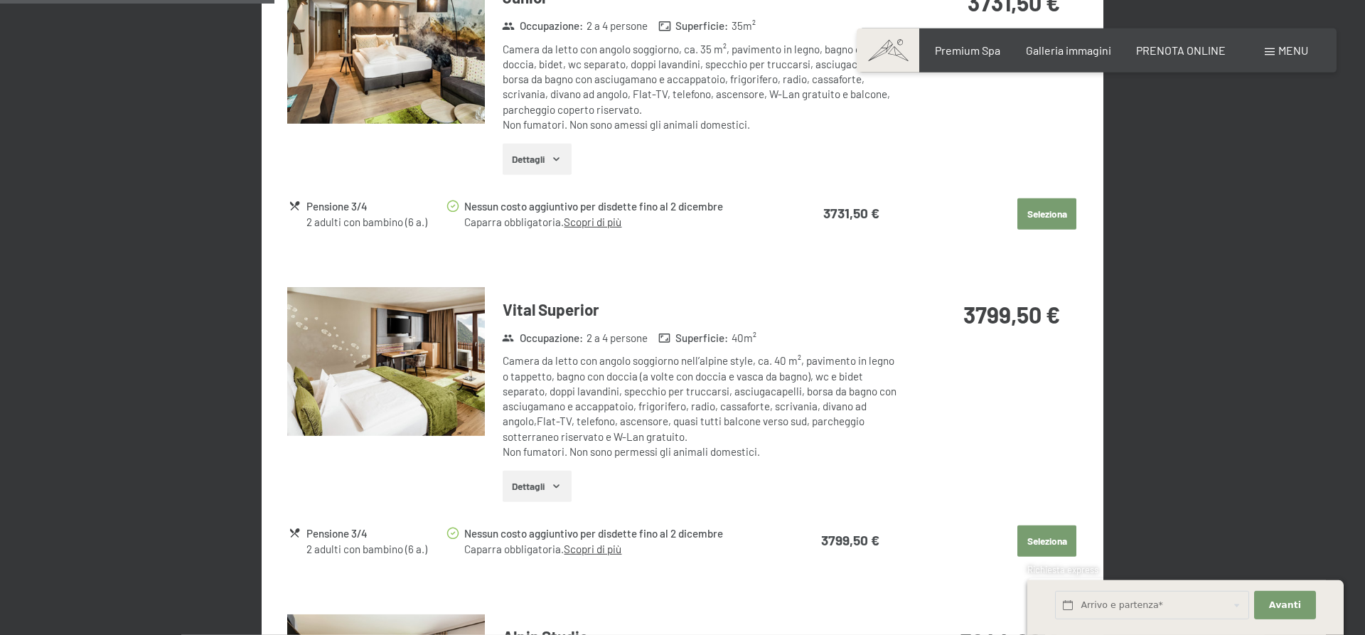
scroll to position [858, 0]
